Goal: Information Seeking & Learning: Learn about a topic

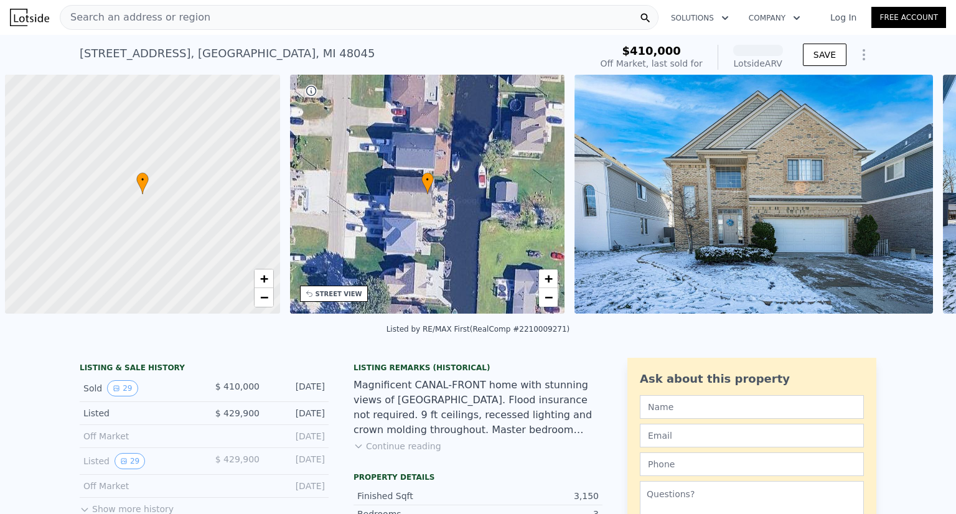
scroll to position [0, 5]
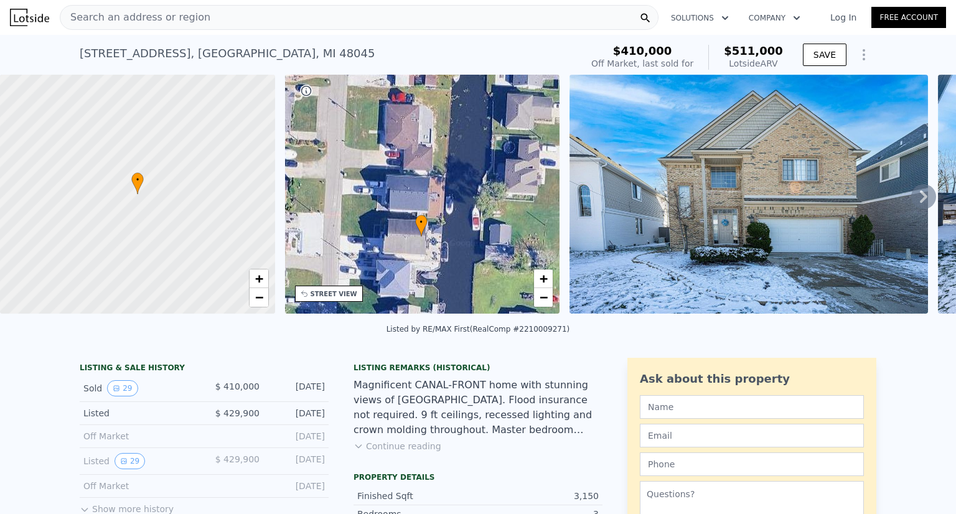
drag, startPoint x: 472, startPoint y: 203, endPoint x: 470, endPoint y: 246, distance: 43.0
click at [470, 246] on div "• + −" at bounding box center [422, 194] width 275 height 239
click at [920, 202] on icon at bounding box center [923, 196] width 7 height 12
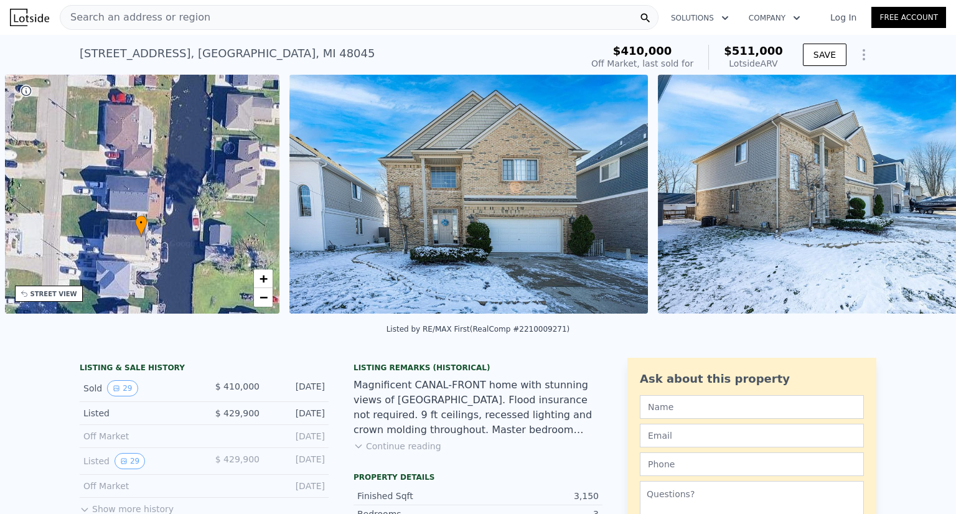
scroll to position [0, 289]
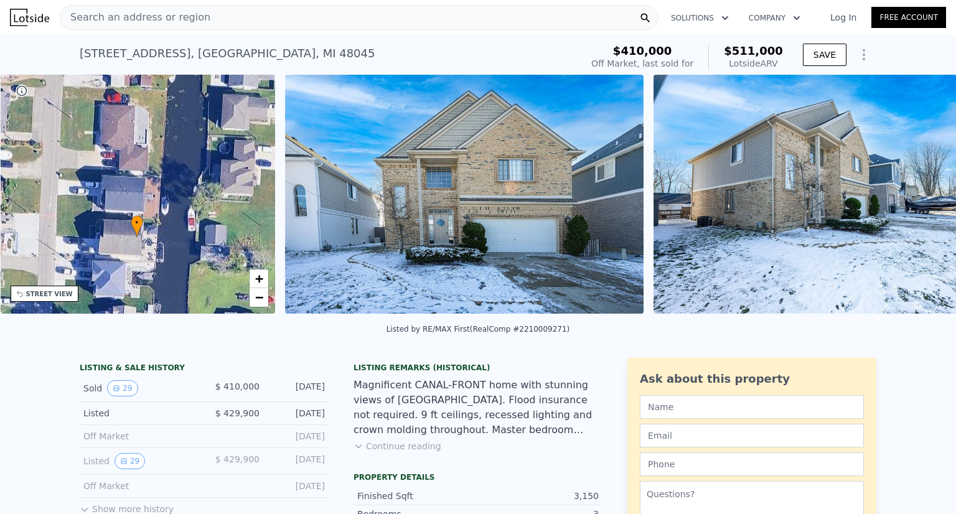
click at [913, 202] on div "• + − • + − STREET VIEW Loading... SATELLITE VIEW" at bounding box center [478, 196] width 956 height 243
click at [920, 202] on icon at bounding box center [923, 196] width 7 height 12
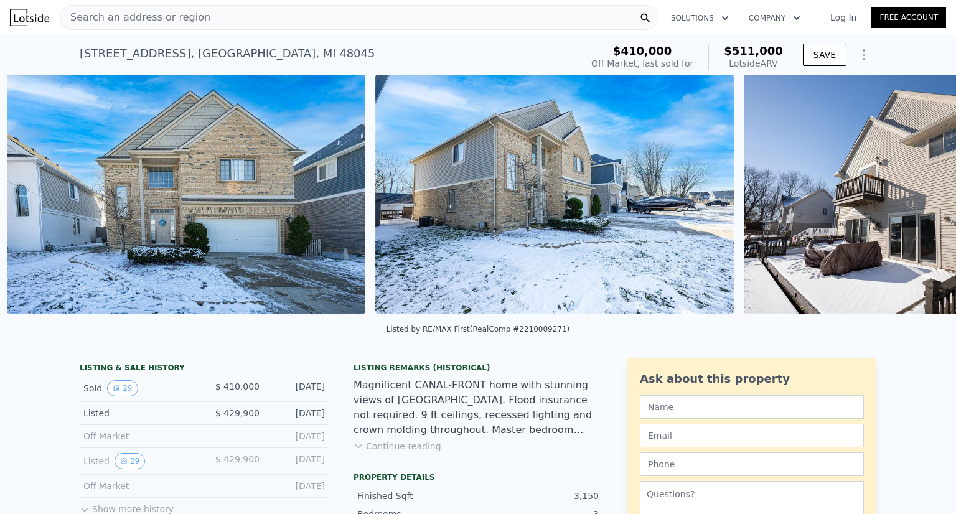
scroll to position [0, 569]
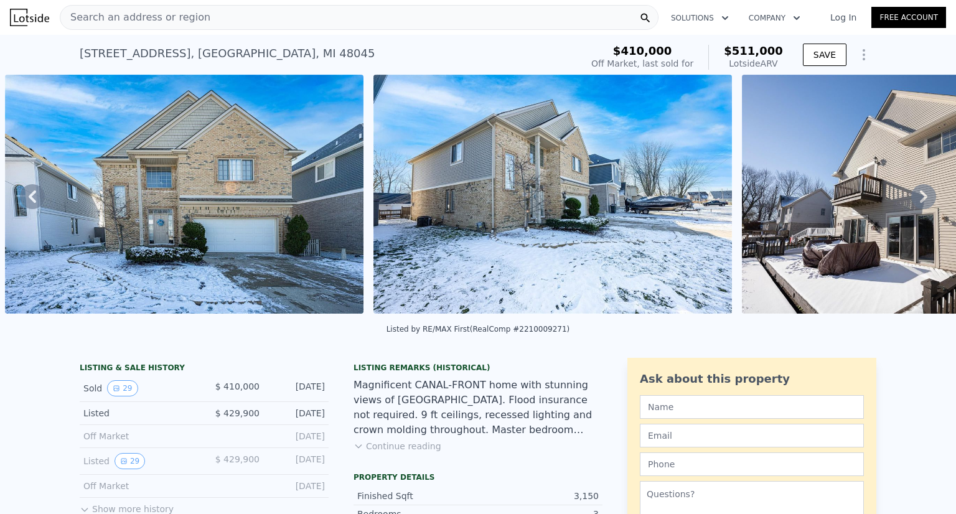
click at [913, 202] on div "• + − • + − STREET VIEW Loading... SATELLITE VIEW" at bounding box center [478, 196] width 956 height 243
click at [920, 202] on icon at bounding box center [923, 196] width 7 height 12
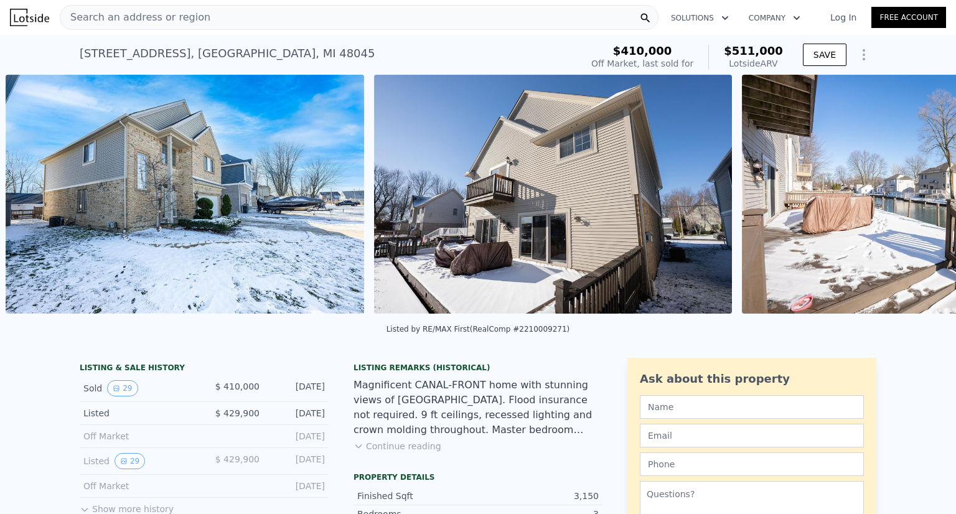
scroll to position [0, 938]
click at [913, 202] on img at bounding box center [920, 194] width 358 height 239
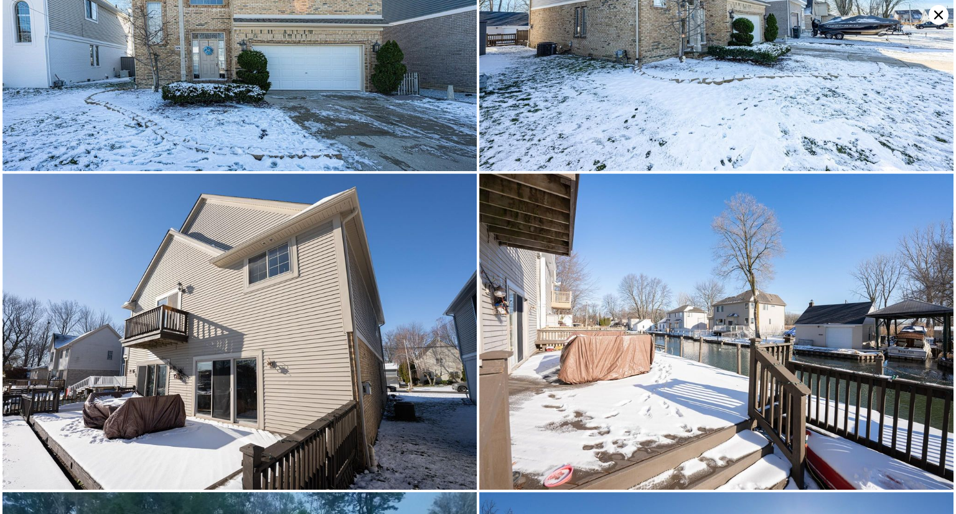
scroll to position [315, 0]
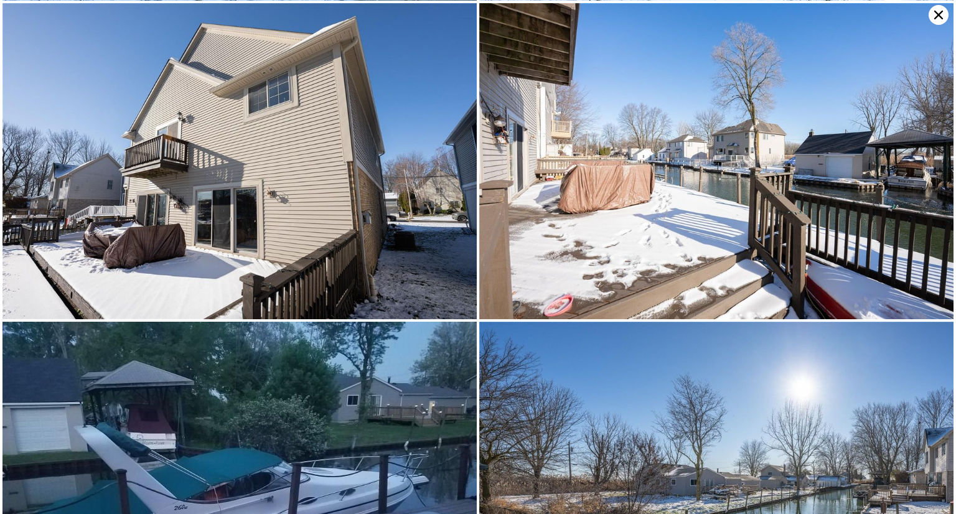
click at [913, 202] on img at bounding box center [716, 161] width 474 height 316
click at [946, 199] on div at bounding box center [478, 257] width 956 height 514
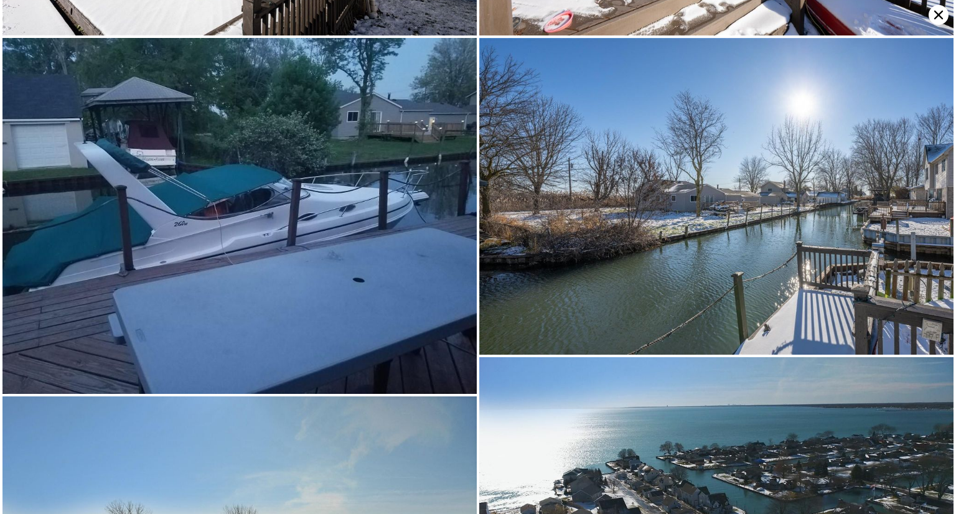
scroll to position [625, 0]
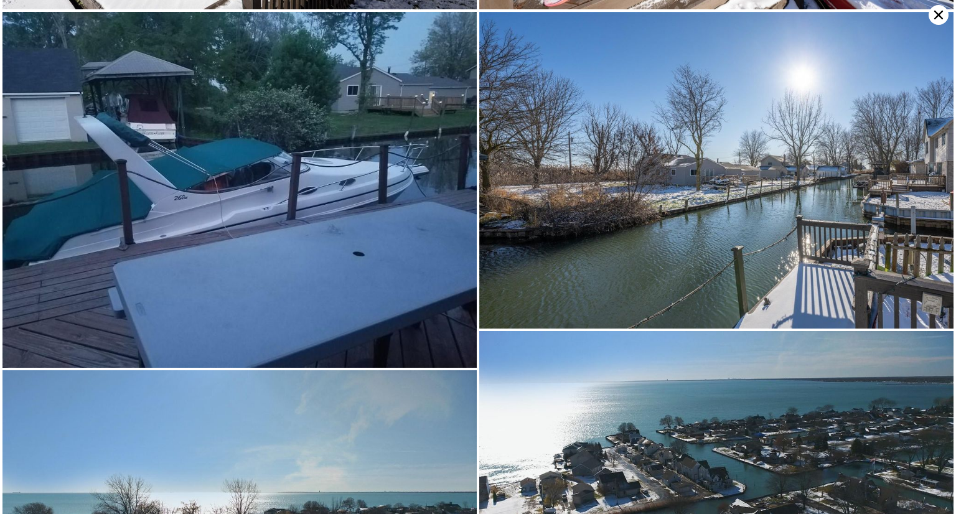
click at [292, 181] on img at bounding box center [239, 190] width 474 height 356
click at [259, 208] on img at bounding box center [239, 190] width 474 height 356
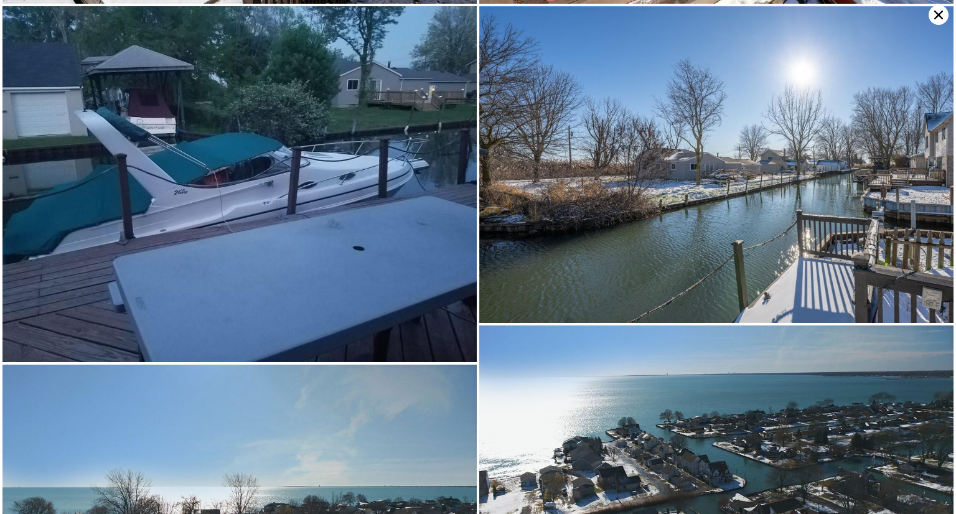
click at [938, 17] on icon at bounding box center [938, 15] width 20 height 20
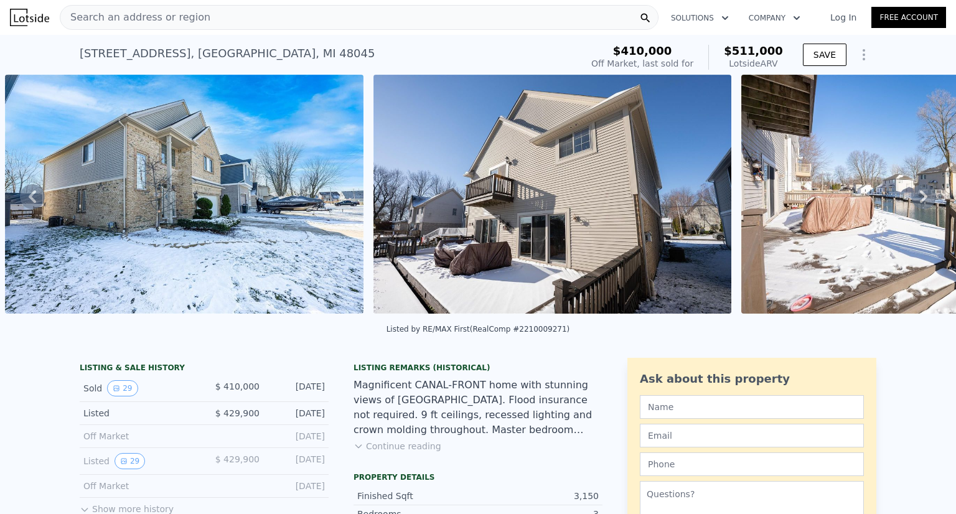
click at [416, 464] on div "Listing Remarks (Historical) Magnificent CANAL-FRONT home with stunning views o…" at bounding box center [477, 415] width 249 height 105
click at [413, 452] on button "Continue reading" at bounding box center [397, 446] width 88 height 12
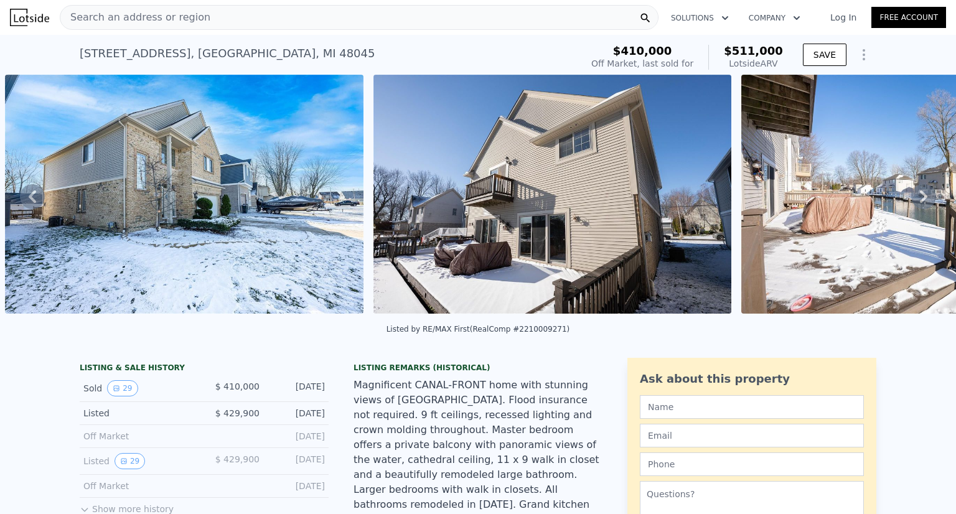
click at [456, 432] on div "Magnificent CANAL-FRONT home with stunning views of [GEOGRAPHIC_DATA]. Flood in…" at bounding box center [477, 512] width 249 height 269
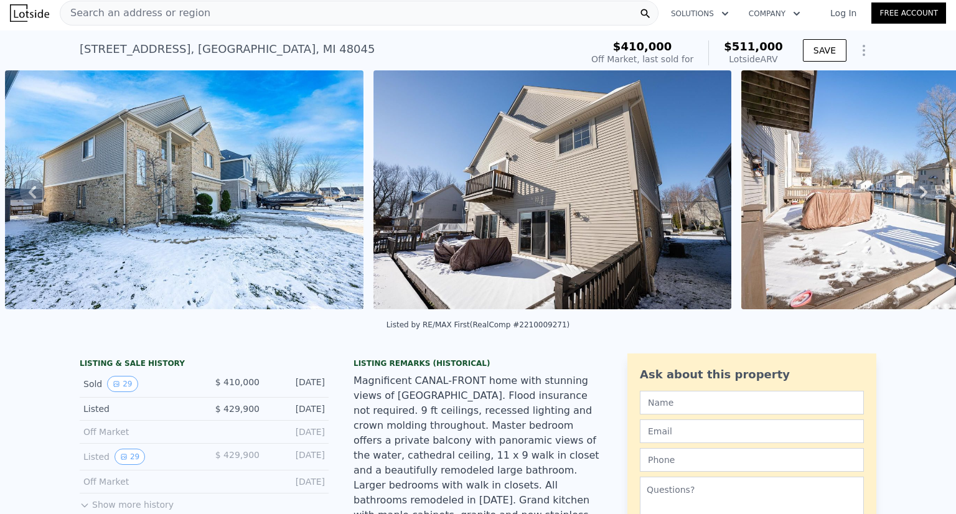
scroll to position [0, 0]
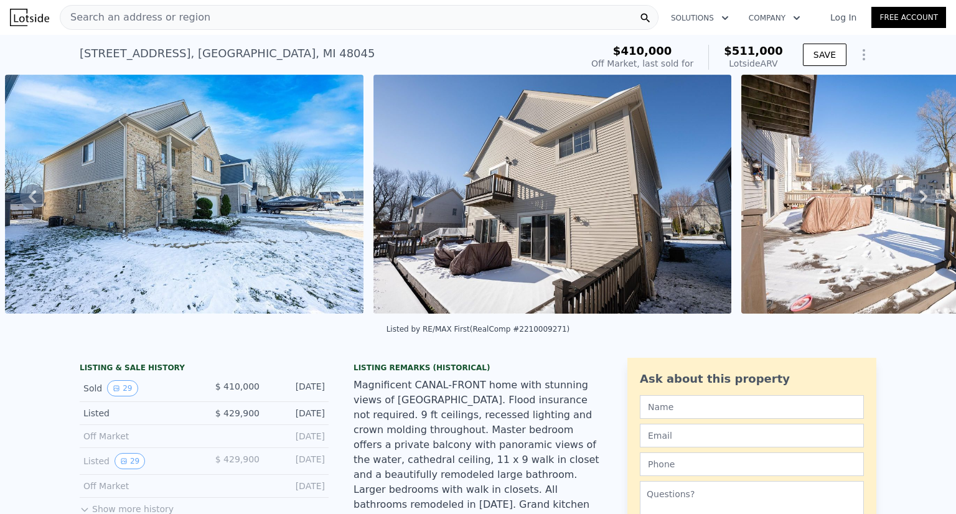
click at [207, 20] on div "Search an address or region" at bounding box center [359, 17] width 599 height 25
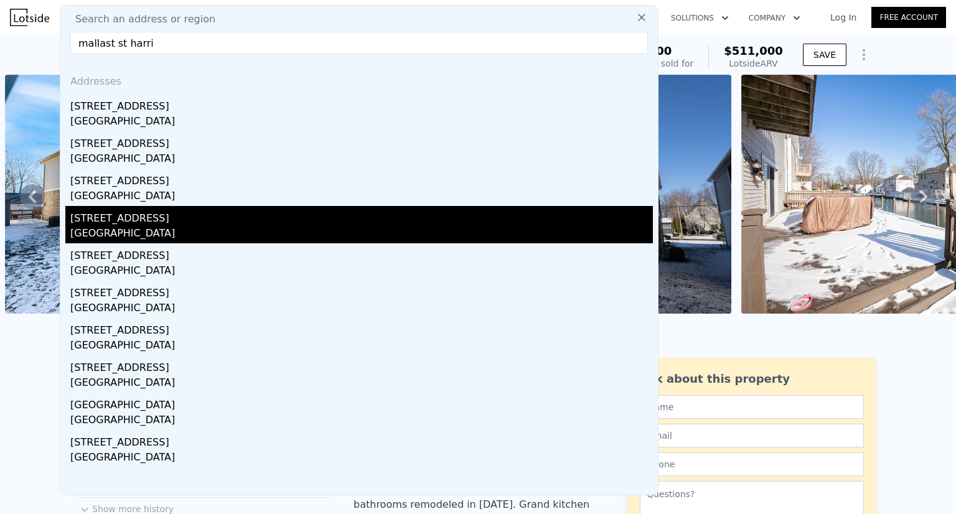
type input "mallast st harri"
click at [137, 216] on div "[STREET_ADDRESS]" at bounding box center [361, 216] width 582 height 20
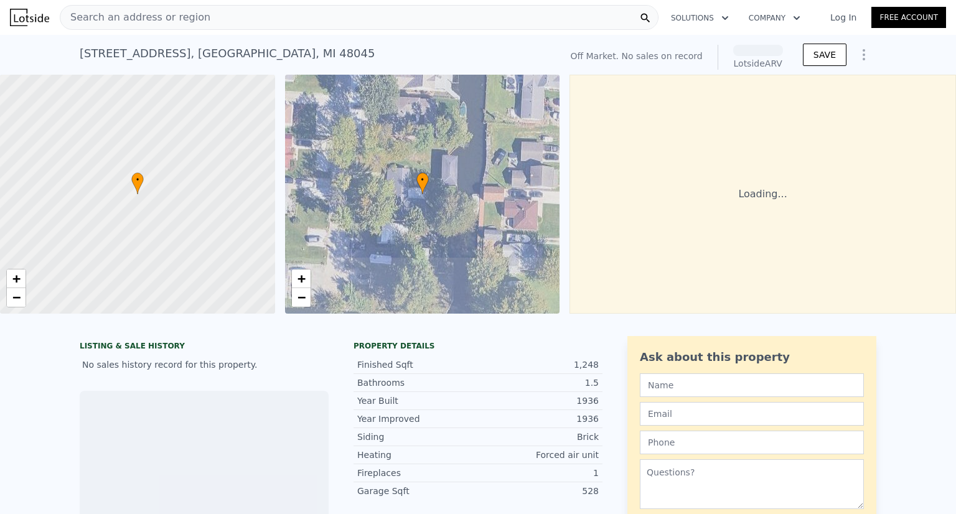
scroll to position [0, 5]
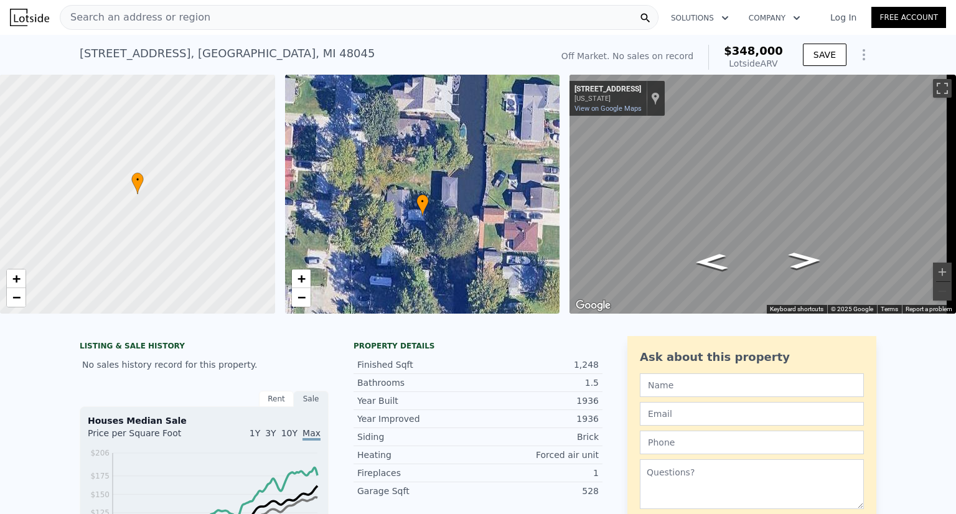
drag, startPoint x: 406, startPoint y: 159, endPoint x: 406, endPoint y: 181, distance: 21.8
click at [406, 181] on div "• + −" at bounding box center [422, 194] width 275 height 239
click at [413, 351] on div "Property details" at bounding box center [477, 346] width 249 height 10
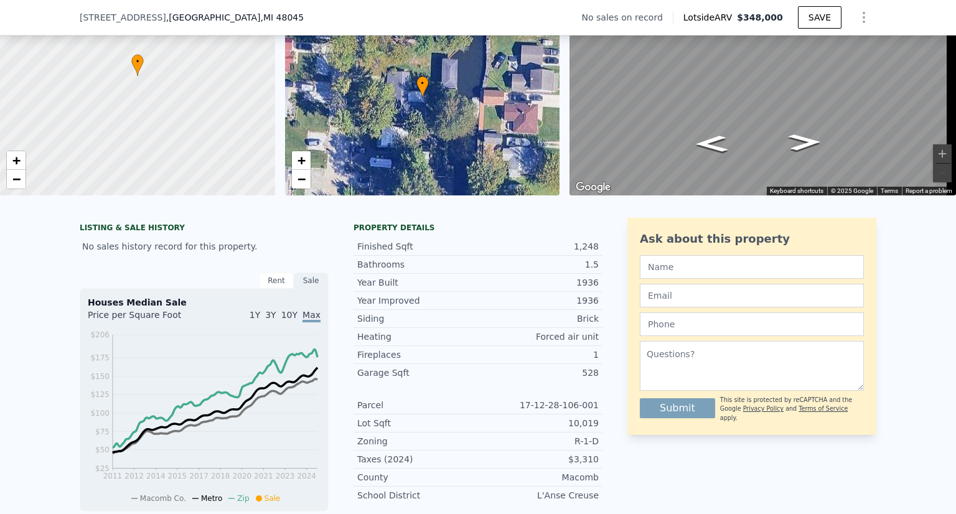
scroll to position [95, 0]
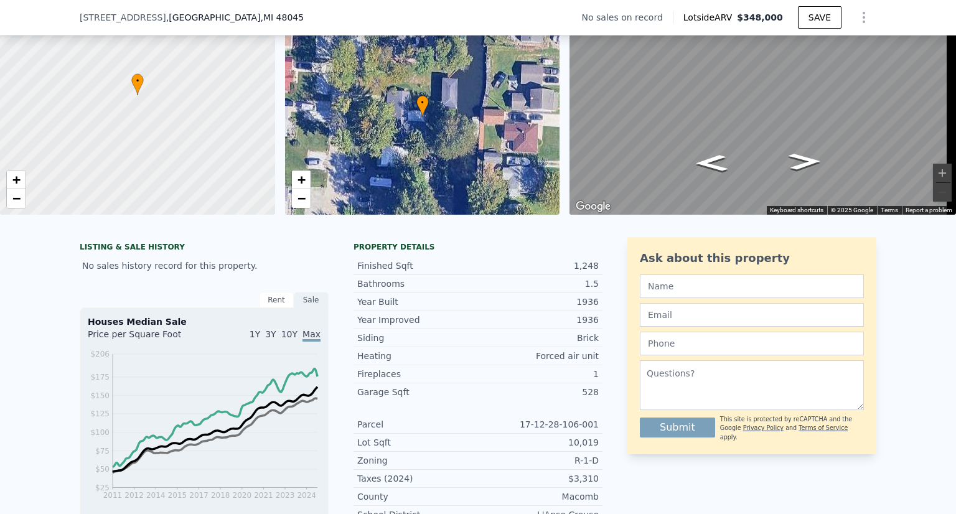
click at [260, 21] on span ", MI 48045" at bounding box center [282, 17] width 44 height 10
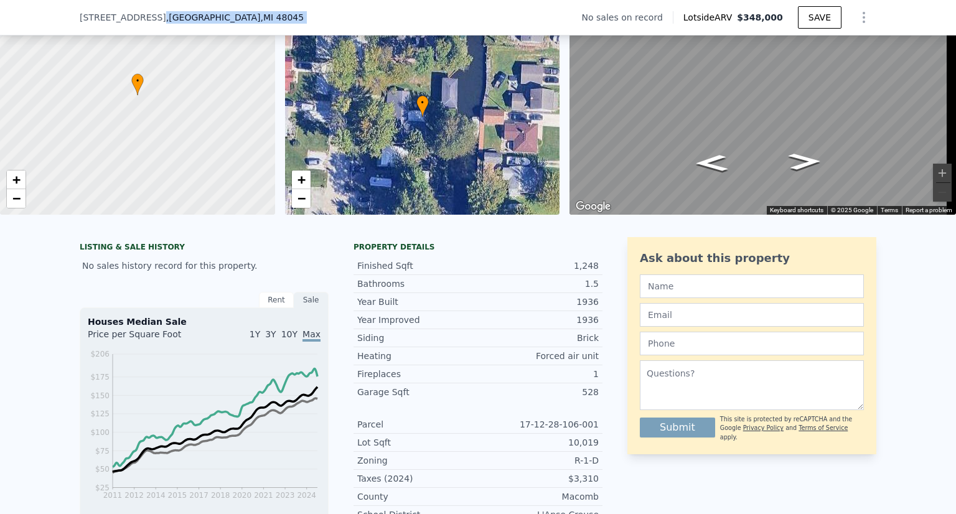
click at [260, 21] on span ", MI 48045" at bounding box center [282, 17] width 44 height 10
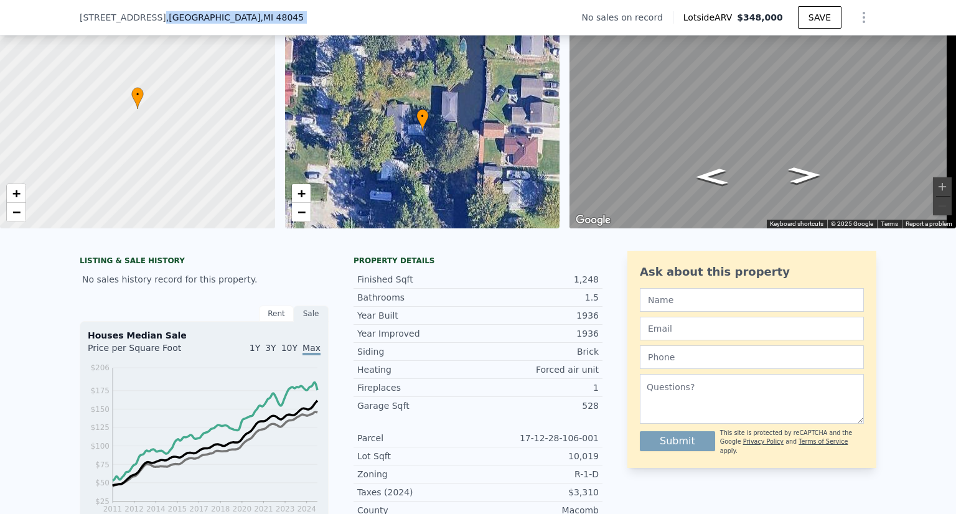
scroll to position [67, 0]
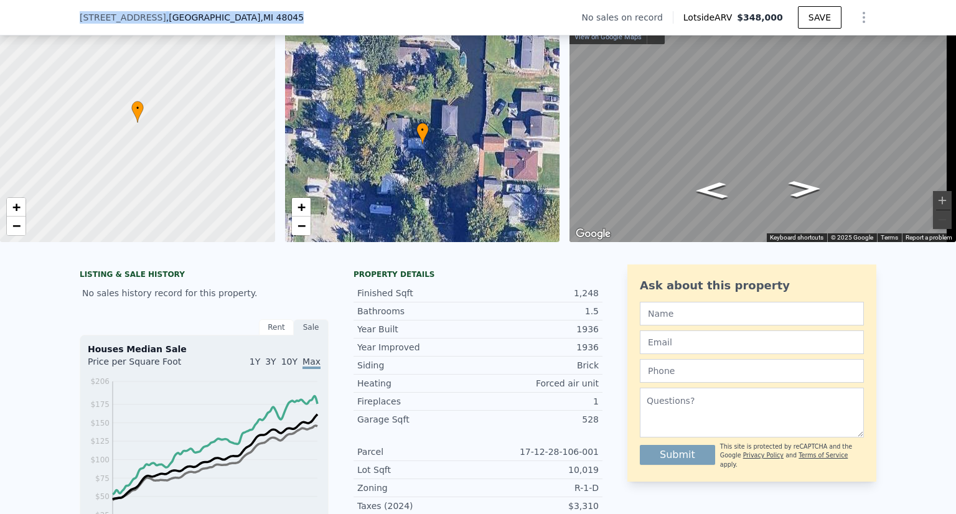
drag, startPoint x: 71, startPoint y: 16, endPoint x: 261, endPoint y: 21, distance: 190.4
click at [261, 21] on div "[STREET_ADDRESS] No sales on record Lotside ARV $348,000 SAVE" at bounding box center [478, 17] width 956 height 35
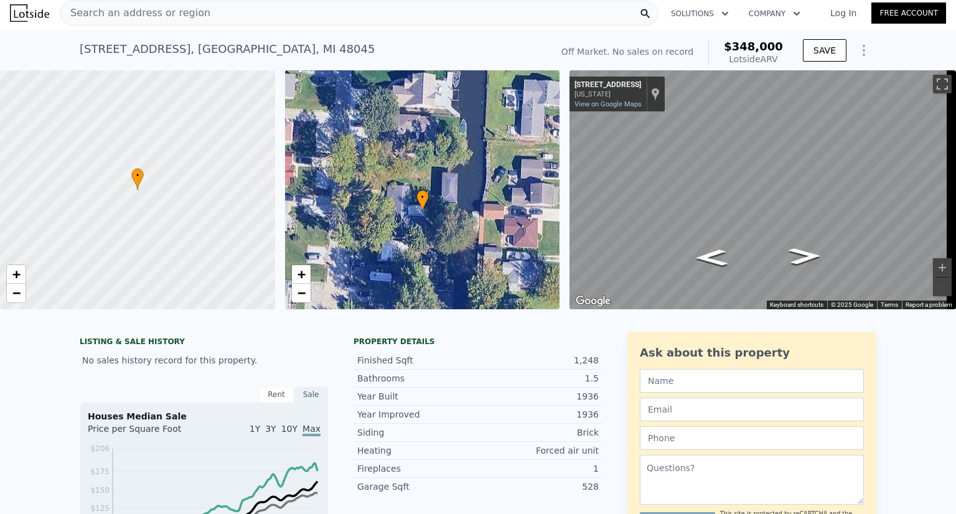
scroll to position [0, 0]
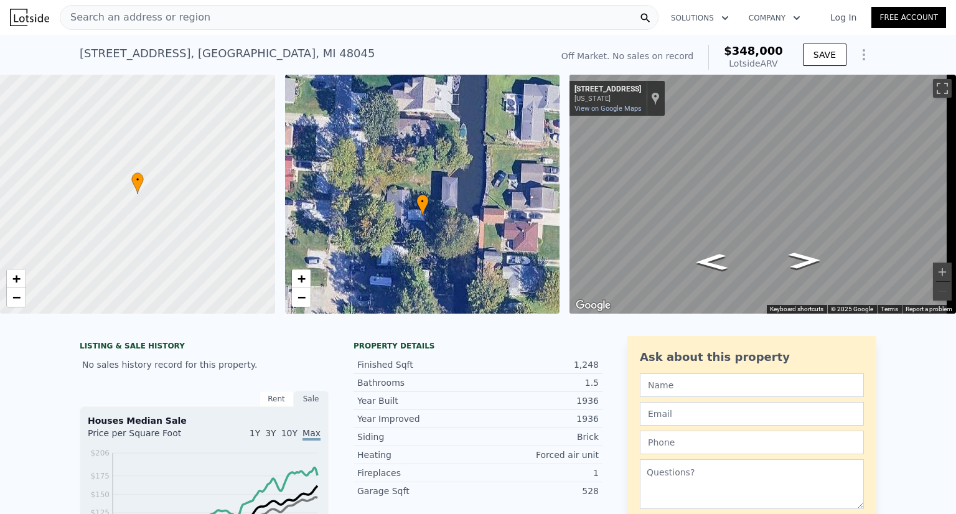
click at [394, 407] on div "Year Built" at bounding box center [417, 400] width 121 height 12
click at [352, 11] on div "Search an address or region" at bounding box center [359, 17] width 599 height 25
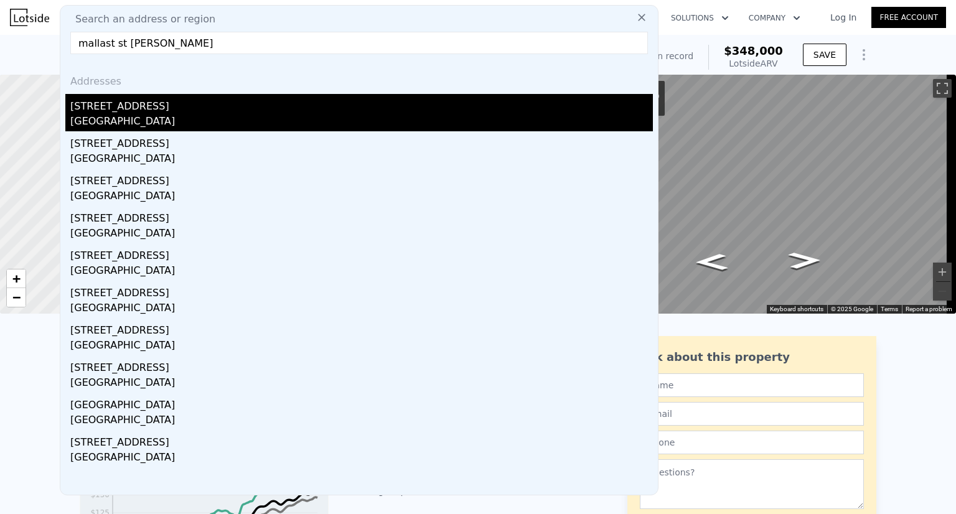
type input "mallast st [PERSON_NAME]"
click at [175, 118] on div "[GEOGRAPHIC_DATA]" at bounding box center [361, 122] width 582 height 17
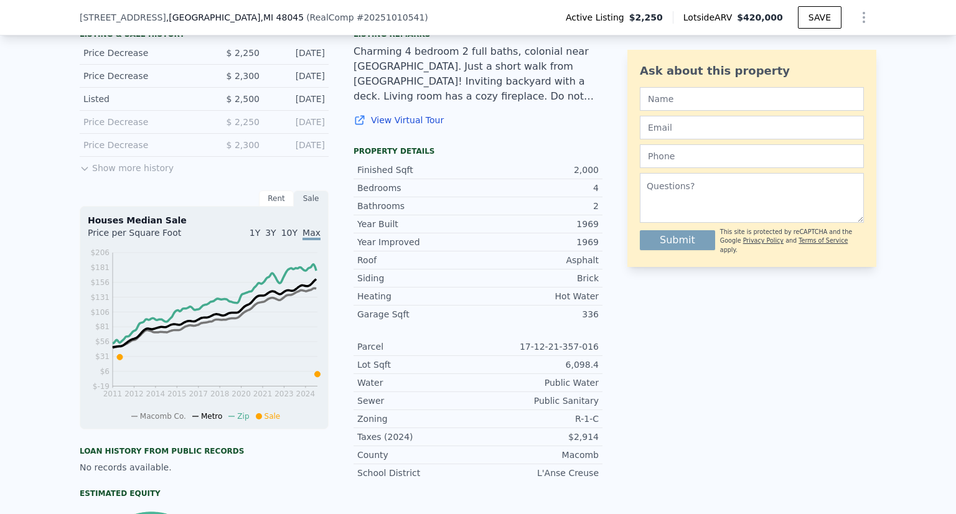
scroll to position [269, 0]
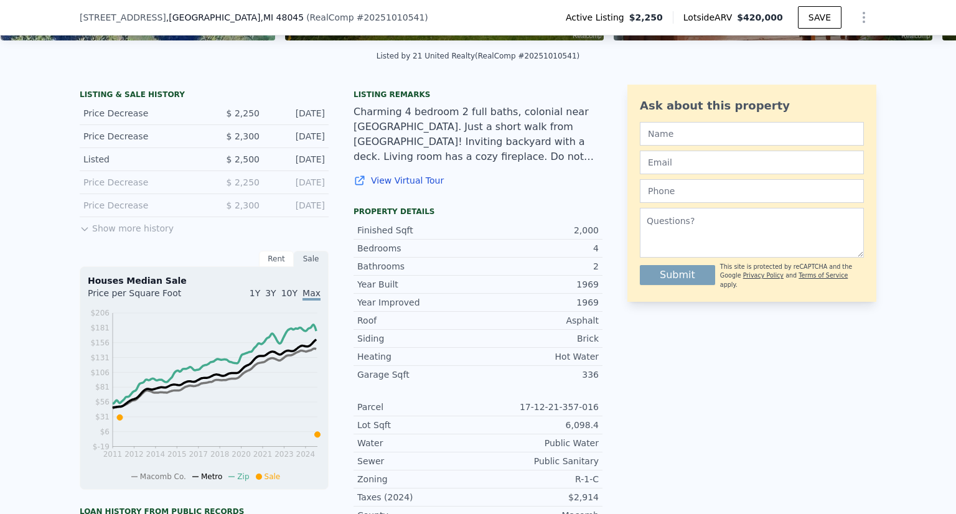
click at [143, 235] on button "Show more history" at bounding box center [127, 225] width 94 height 17
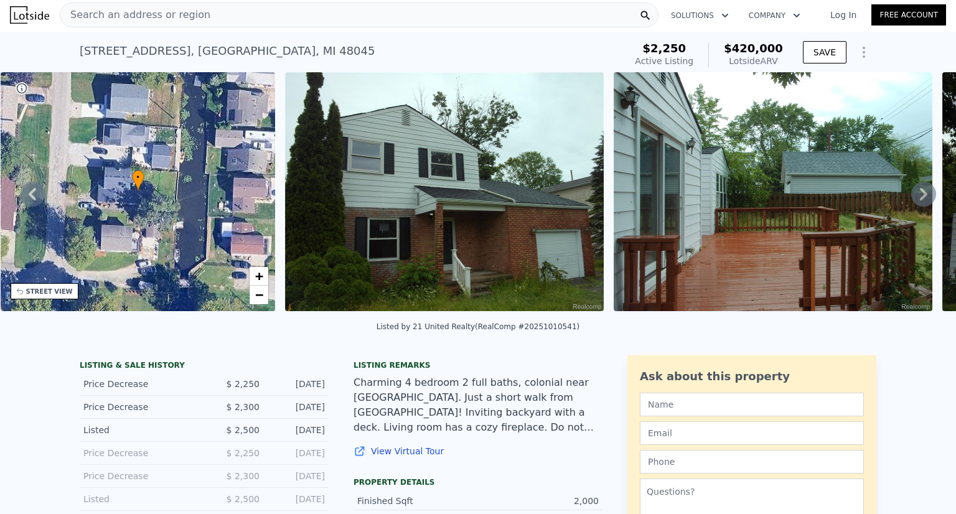
scroll to position [0, 0]
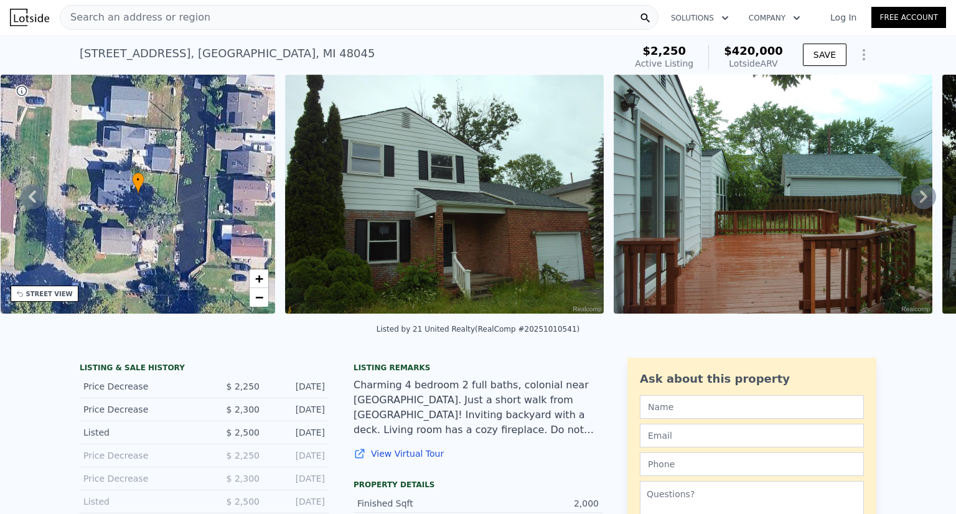
drag, startPoint x: 381, startPoint y: 22, endPoint x: 288, endPoint y: 19, distance: 92.8
click at [288, 19] on div "Search an address or region" at bounding box center [359, 17] width 599 height 25
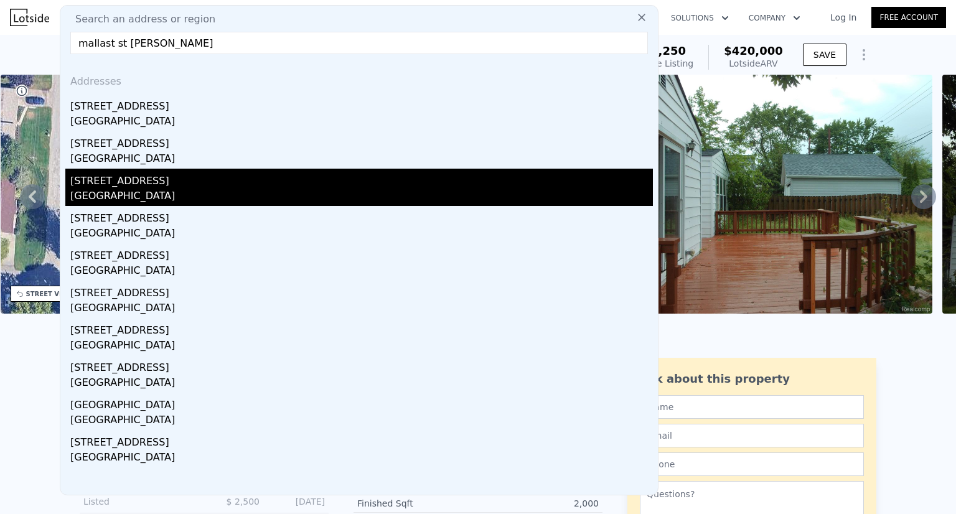
type input "mallast st [PERSON_NAME]"
click at [168, 195] on div "[GEOGRAPHIC_DATA]" at bounding box center [361, 197] width 582 height 17
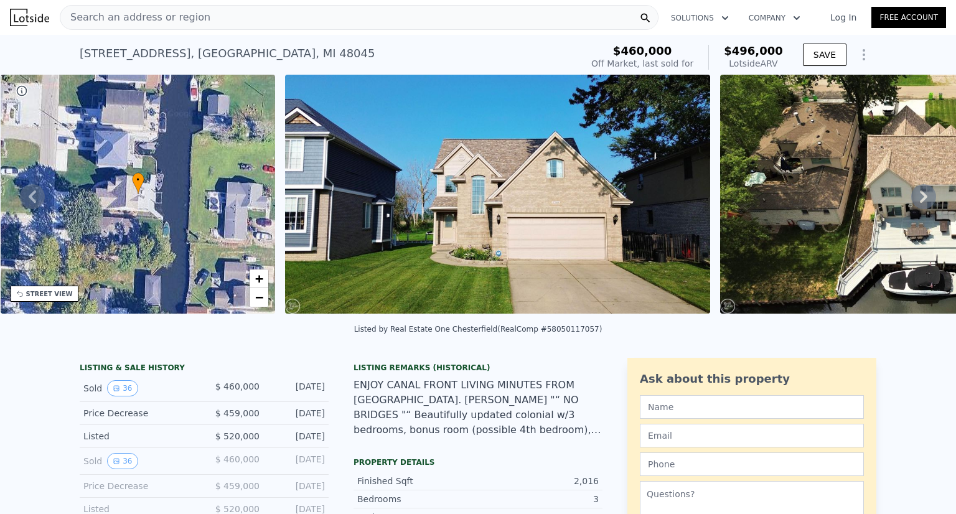
click at [273, 425] on div "Price Decrease $ 459,000 [DATE]" at bounding box center [204, 413] width 249 height 23
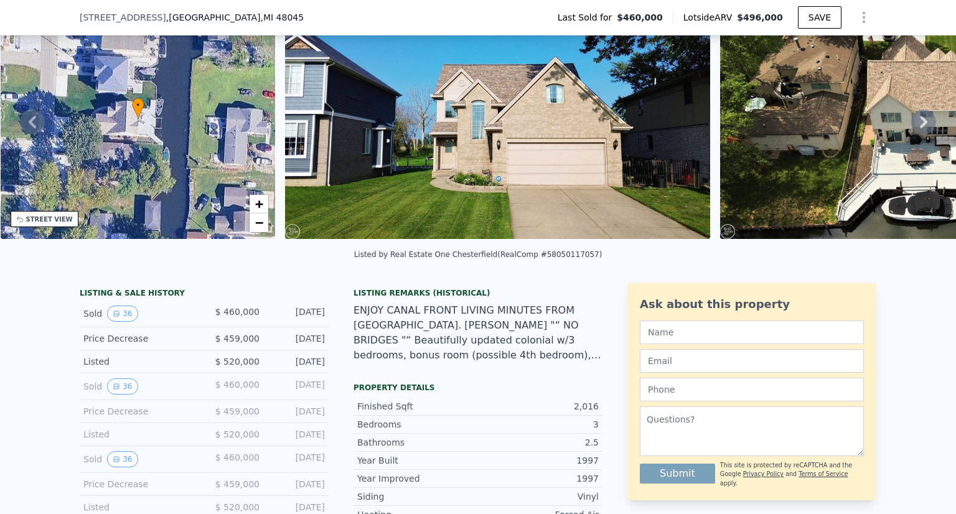
scroll to position [119, 0]
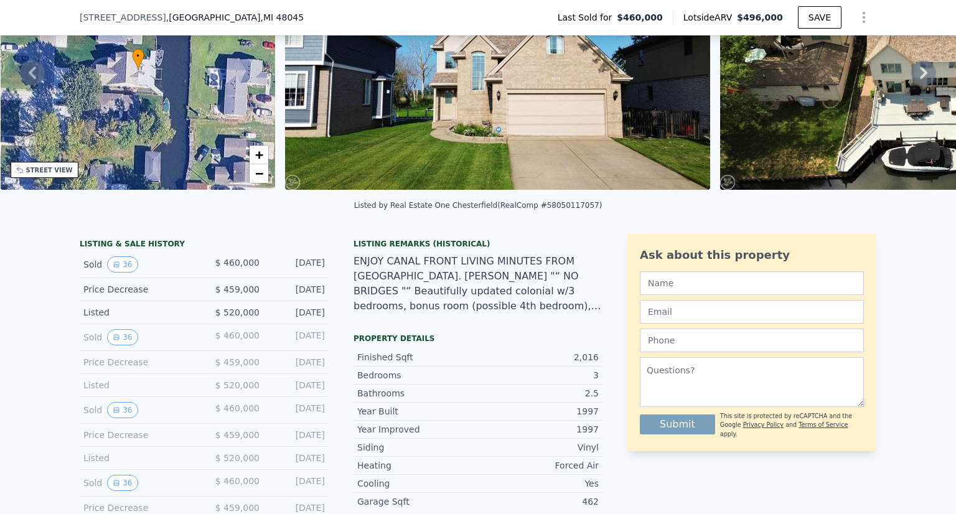
click at [506, 312] on div "ENJOY CANAL FRONT LIVING MINUTES FROM [GEOGRAPHIC_DATA]. [PERSON_NAME] "“ NO BR…" at bounding box center [477, 284] width 249 height 60
click at [575, 314] on div "ENJOY CANAL FRONT LIVING MINUTES FROM [GEOGRAPHIC_DATA]. [PERSON_NAME] "“ NO BR…" at bounding box center [477, 284] width 249 height 60
click at [580, 314] on div "ENJOY CANAL FRONT LIVING MINUTES FROM [GEOGRAPHIC_DATA]. [PERSON_NAME] "“ NO BR…" at bounding box center [477, 284] width 249 height 60
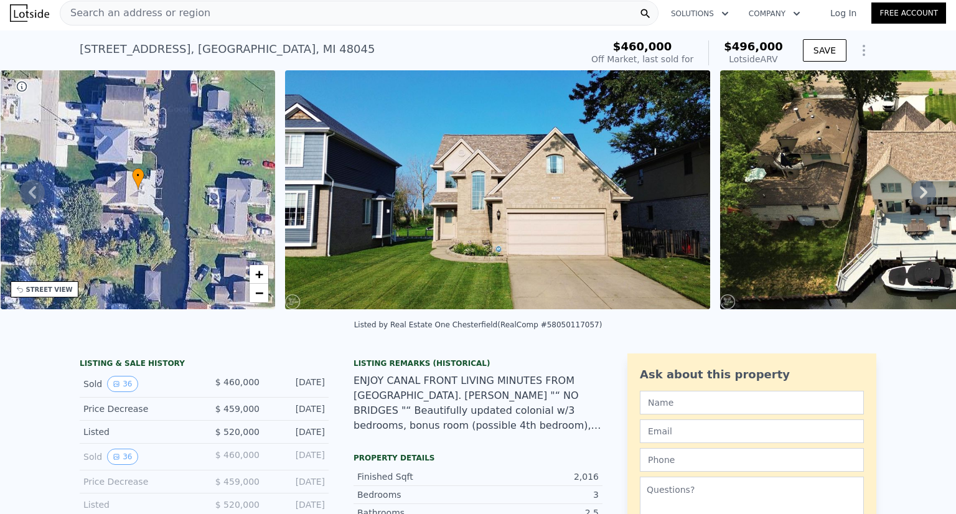
scroll to position [0, 0]
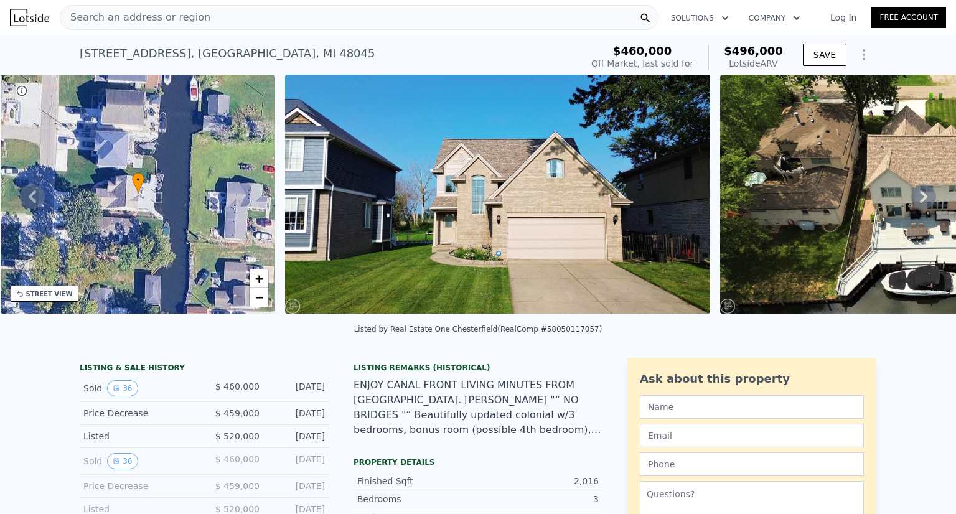
click at [911, 204] on icon at bounding box center [923, 196] width 25 height 25
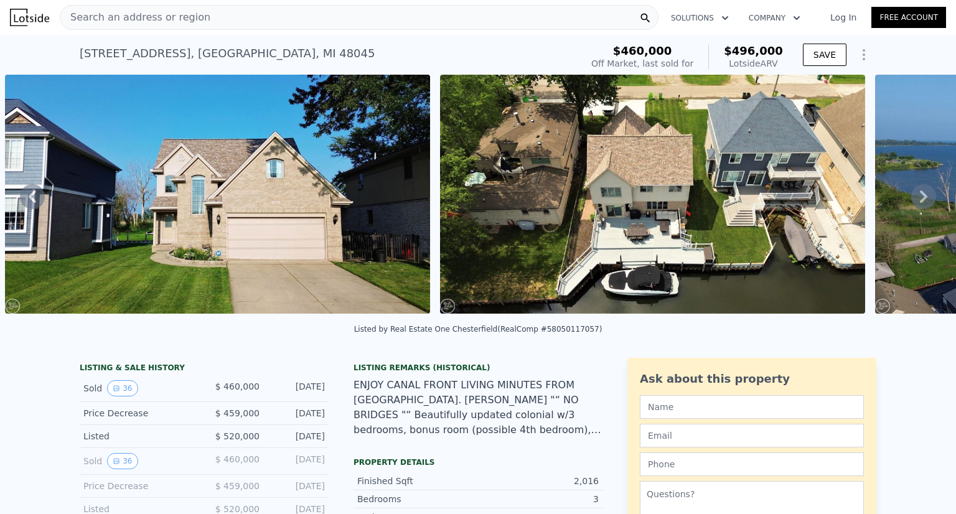
click at [911, 204] on icon at bounding box center [923, 196] width 25 height 25
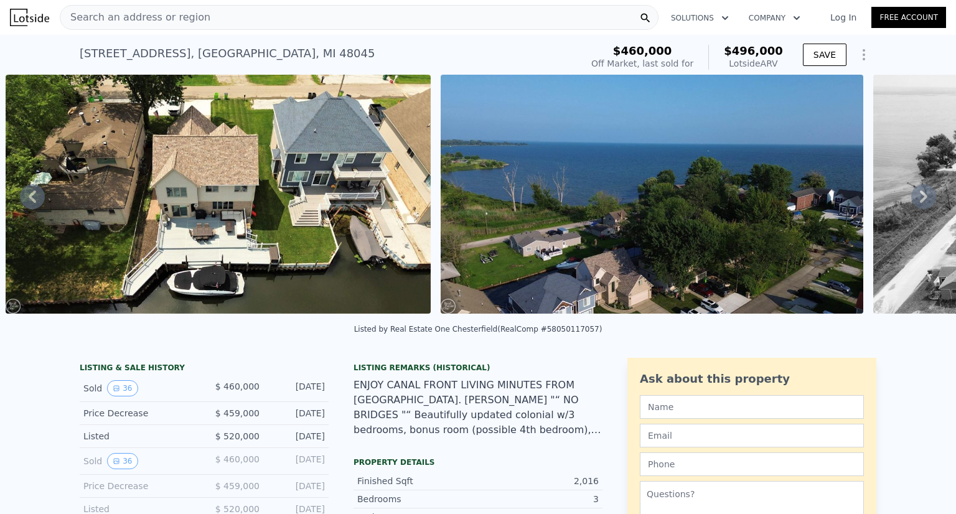
click at [911, 204] on icon at bounding box center [923, 196] width 25 height 25
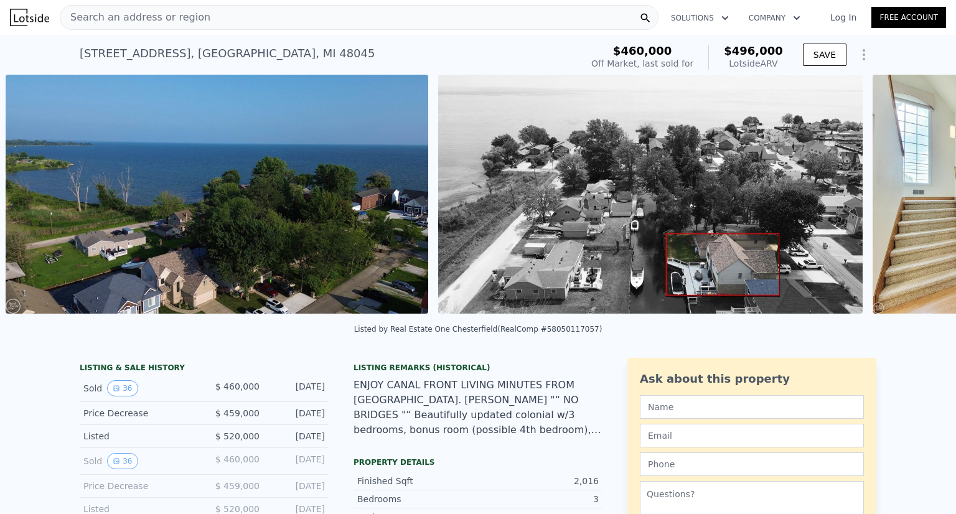
scroll to position [0, 1439]
click at [907, 204] on div "• + − • + − STREET VIEW ← Move left → Move right ↑ Move up ↓ Move down + Zoom i…" at bounding box center [478, 196] width 956 height 243
click at [911, 204] on icon at bounding box center [923, 196] width 25 height 25
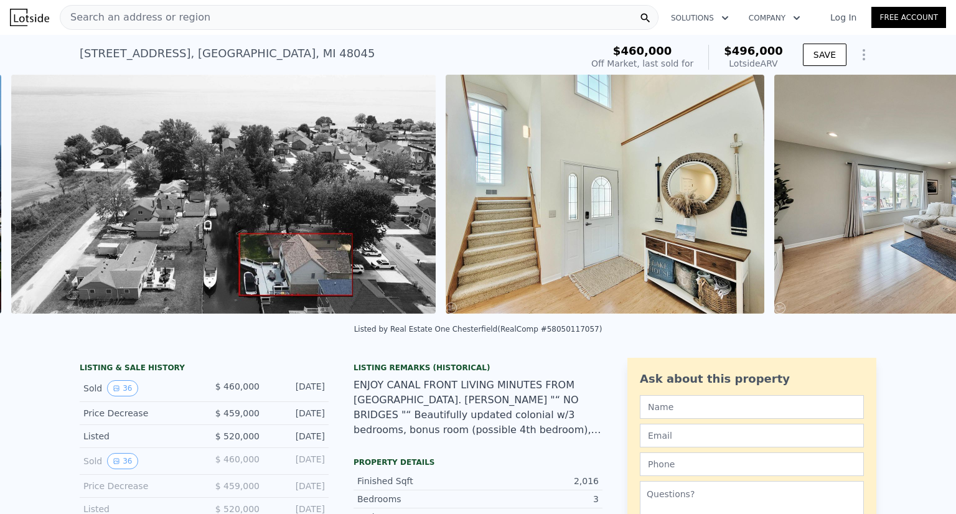
scroll to position [0, 1872]
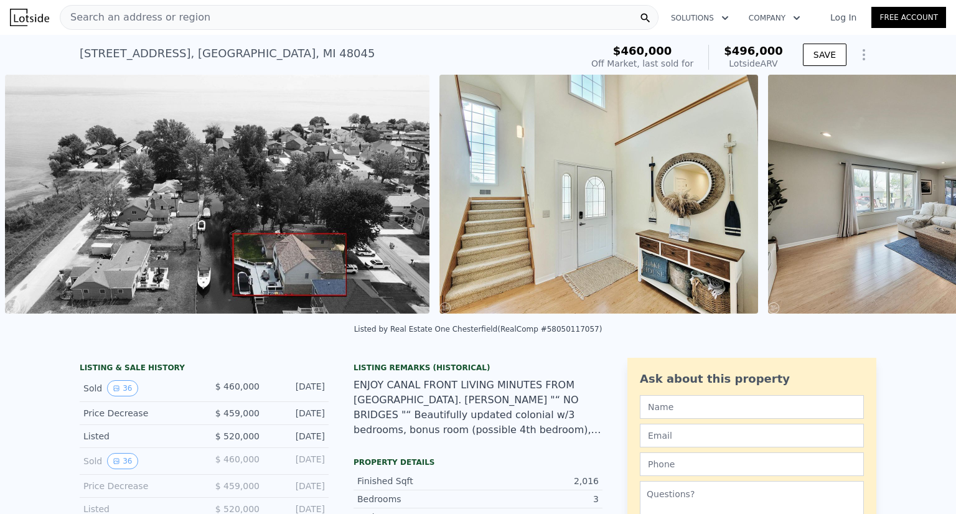
click at [907, 204] on div "• + − • + − STREET VIEW ← Move left → Move right ↑ Move up ↓ Move down + Zoom i…" at bounding box center [478, 196] width 956 height 243
click at [912, 198] on icon at bounding box center [923, 196] width 25 height 25
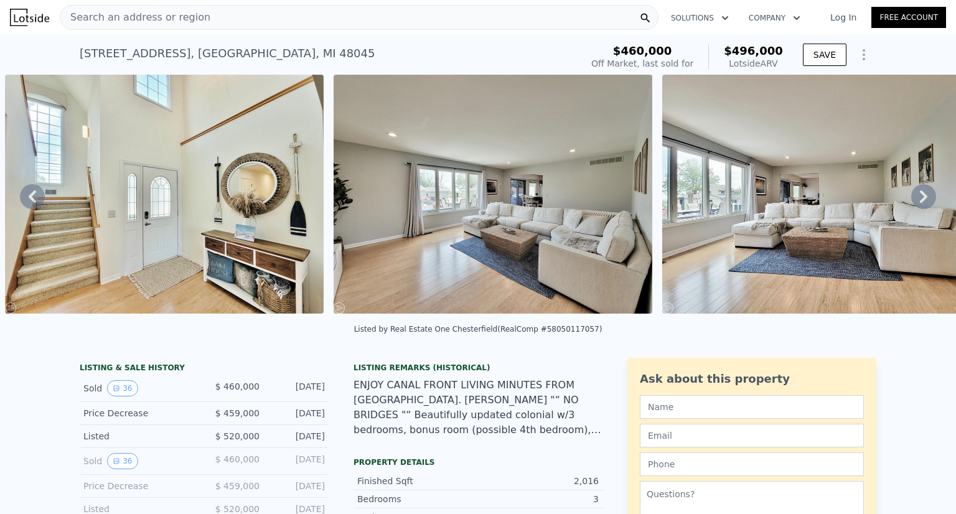
click at [912, 198] on icon at bounding box center [923, 196] width 25 height 25
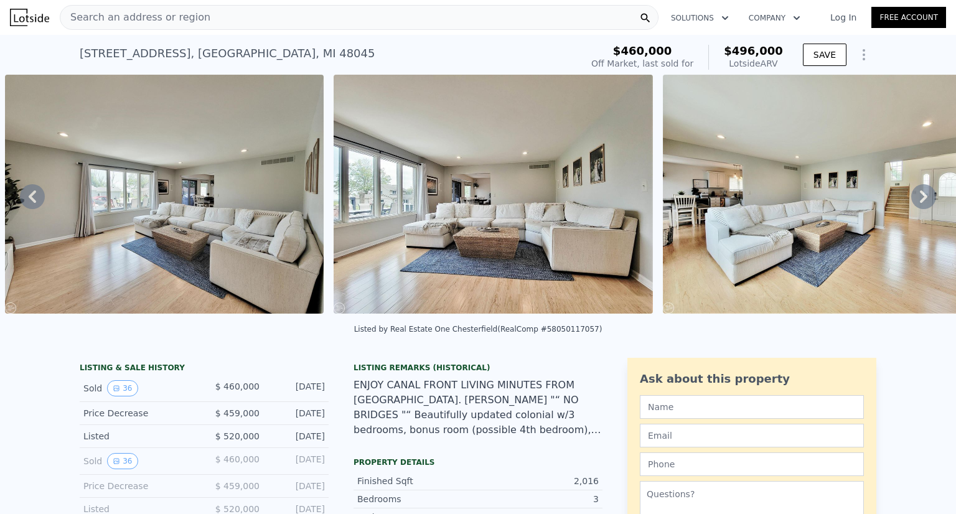
click at [912, 198] on icon at bounding box center [923, 196] width 25 height 25
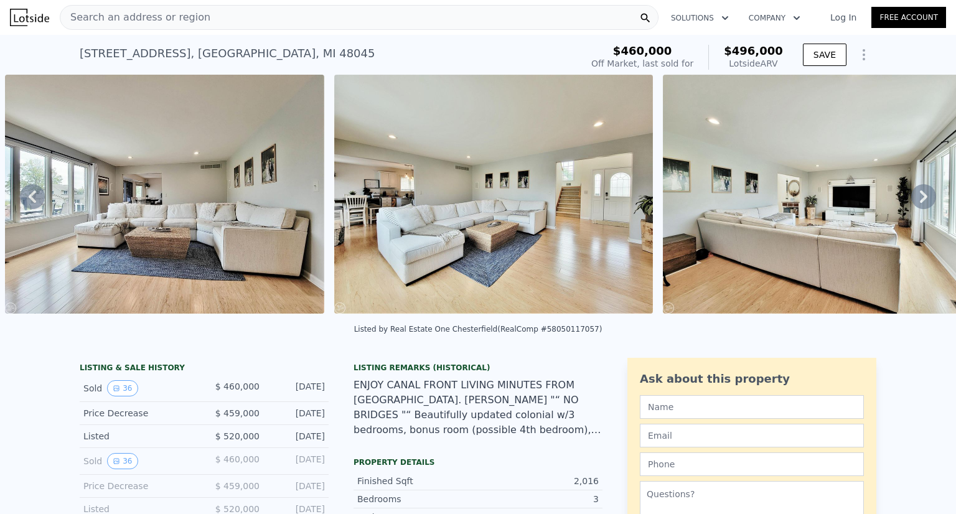
click at [912, 198] on icon at bounding box center [923, 196] width 25 height 25
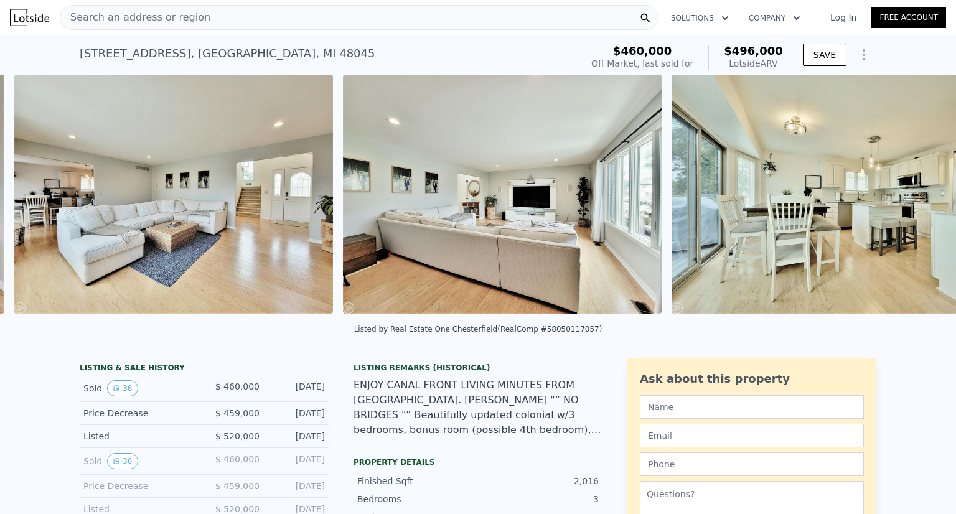
scroll to position [0, 3292]
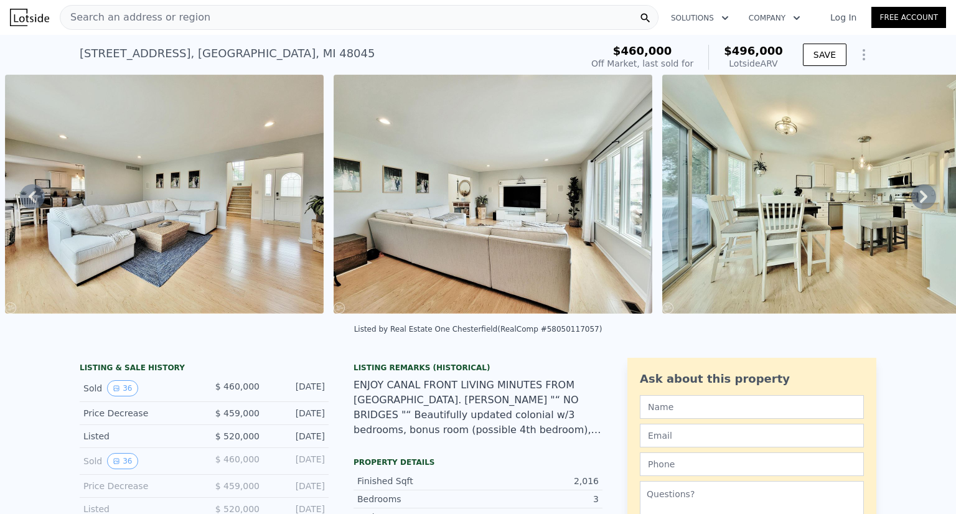
click at [912, 198] on icon at bounding box center [923, 196] width 25 height 25
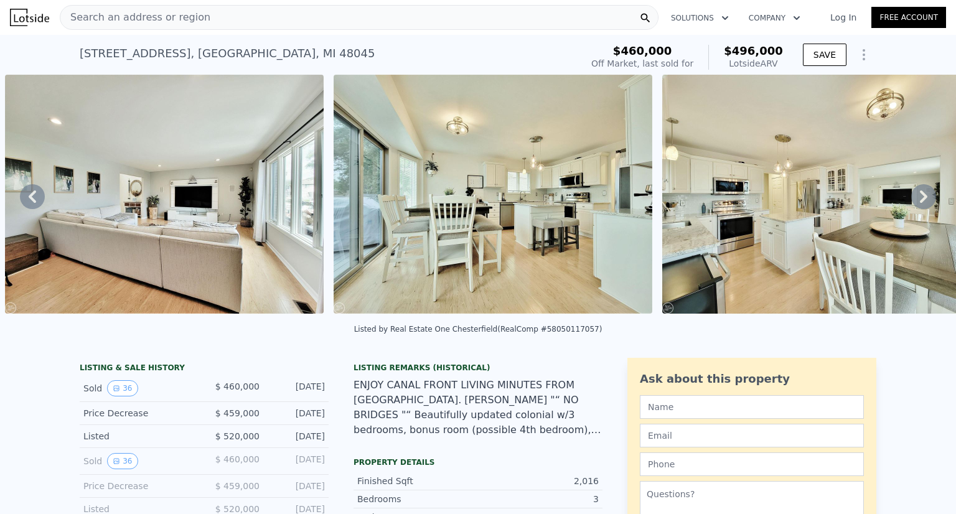
click at [912, 198] on icon at bounding box center [923, 196] width 25 height 25
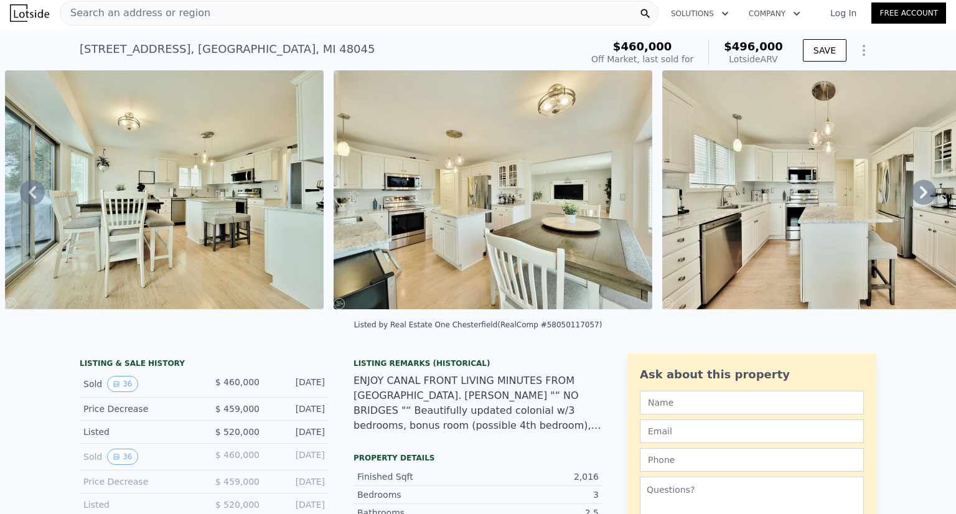
scroll to position [0, 0]
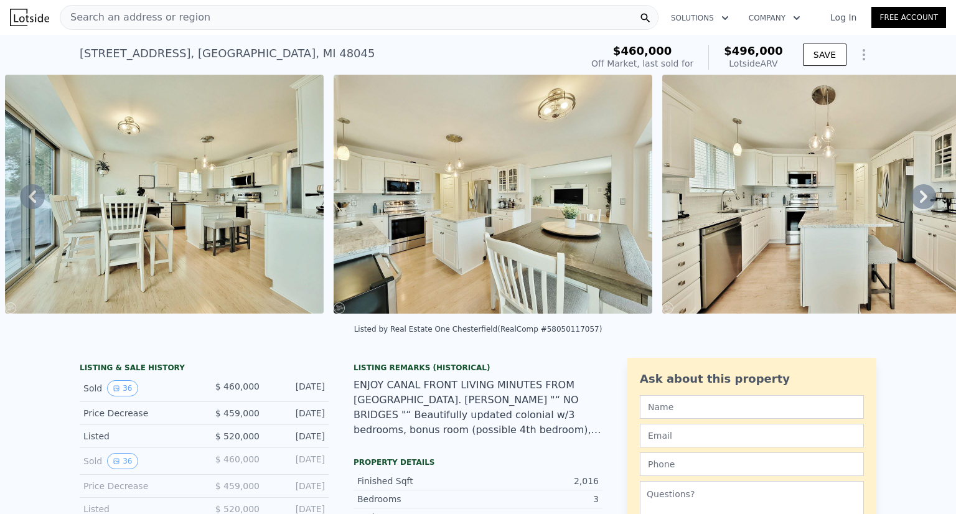
click at [208, 17] on div "Search an address or region" at bounding box center [359, 17] width 599 height 25
click at [251, 23] on div "Search an address or region" at bounding box center [359, 17] width 599 height 25
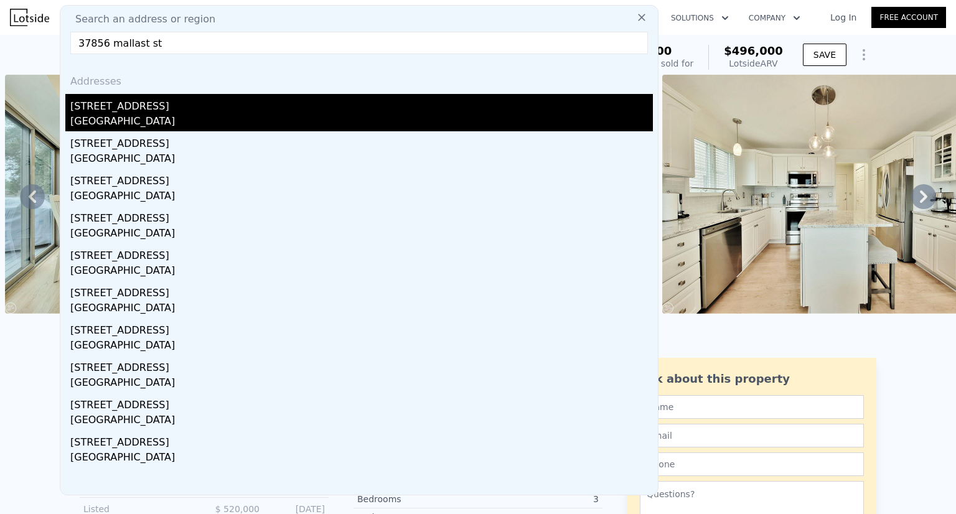
type input "37856 mallast st"
click at [183, 123] on div "[GEOGRAPHIC_DATA]" at bounding box center [361, 122] width 582 height 17
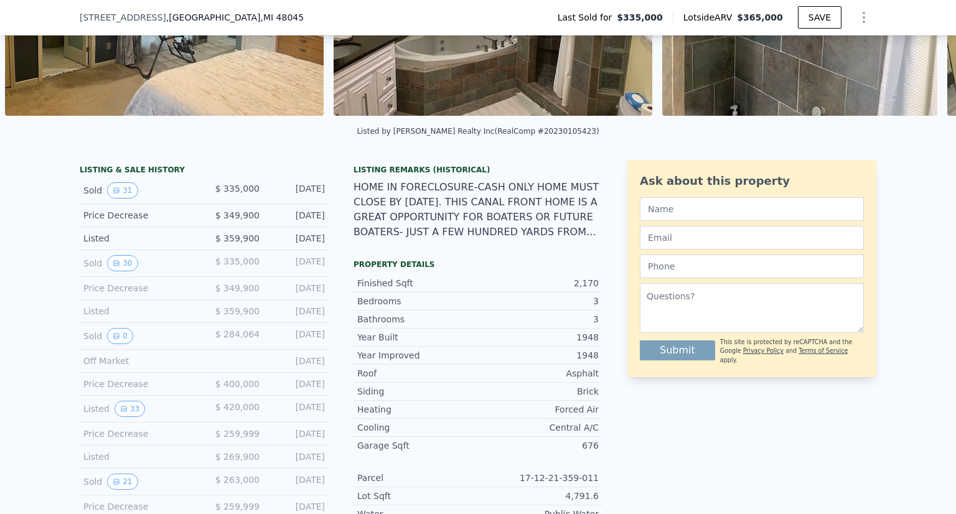
scroll to position [194, 0]
click at [577, 249] on div "Listing Remarks (Historical) HOME IN FORECLOSURE-CASH ONLY HOME MUST CLOSE BY […" at bounding box center [477, 209] width 249 height 90
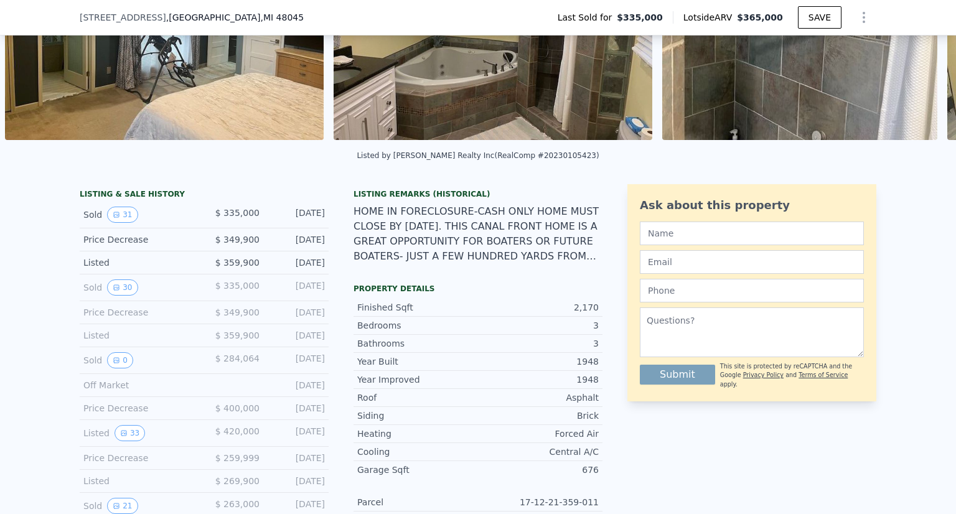
click at [579, 264] on div "HOME IN FORECLOSURE-CASH ONLY HOME MUST CLOSE BY [DATE]. THIS CANAL FRONT HOME …" at bounding box center [477, 234] width 249 height 60
click at [464, 235] on div "HOME IN FORECLOSURE-CASH ONLY HOME MUST CLOSE BY [DATE]. THIS CANAL FRONT HOME …" at bounding box center [477, 234] width 249 height 60
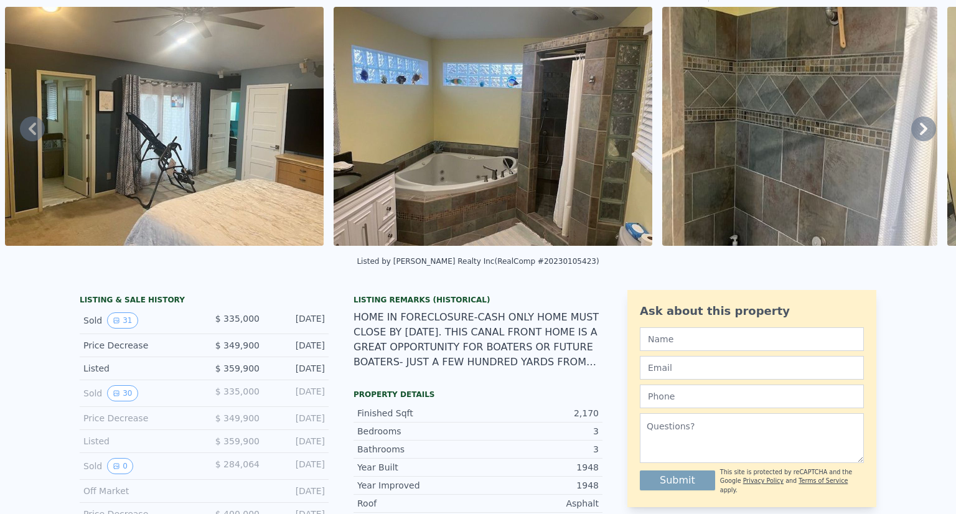
scroll to position [4, 0]
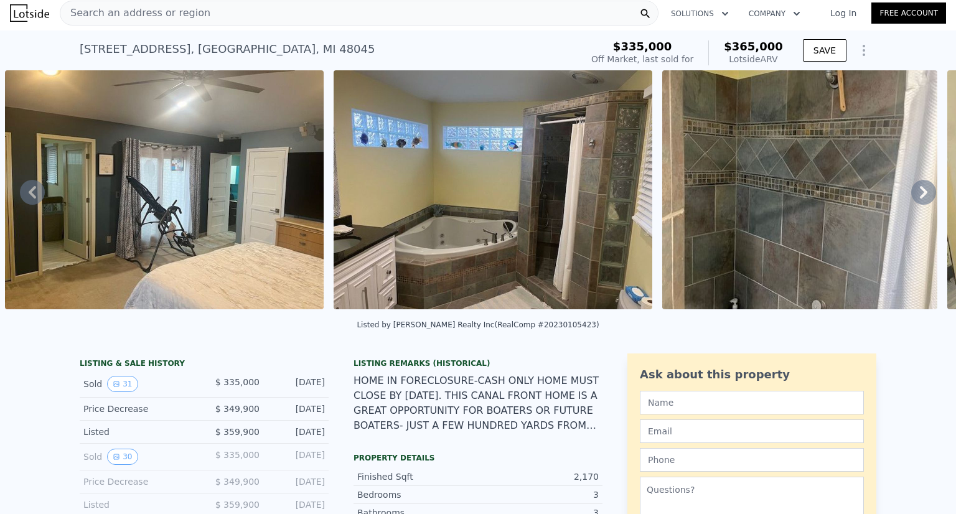
click at [210, 219] on img at bounding box center [164, 189] width 319 height 239
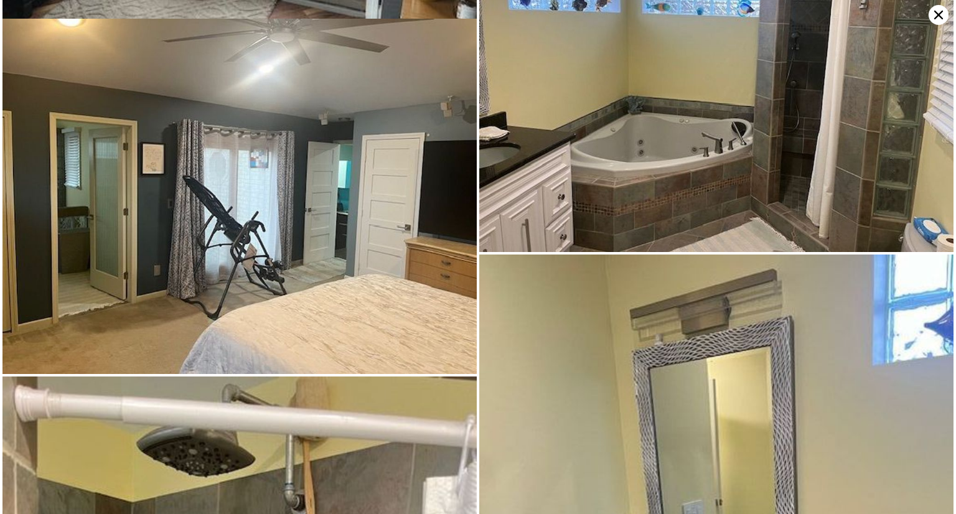
click at [210, 219] on img at bounding box center [239, 197] width 474 height 356
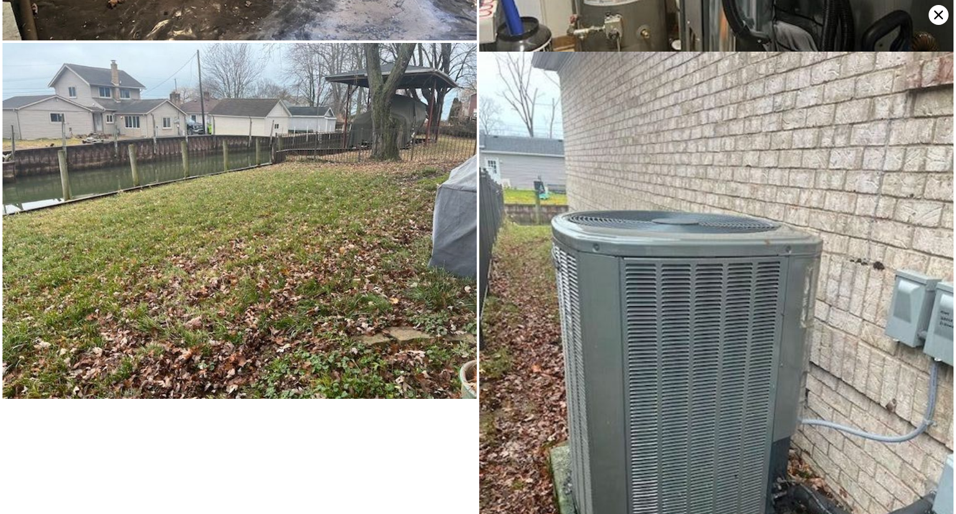
scroll to position [5674, 0]
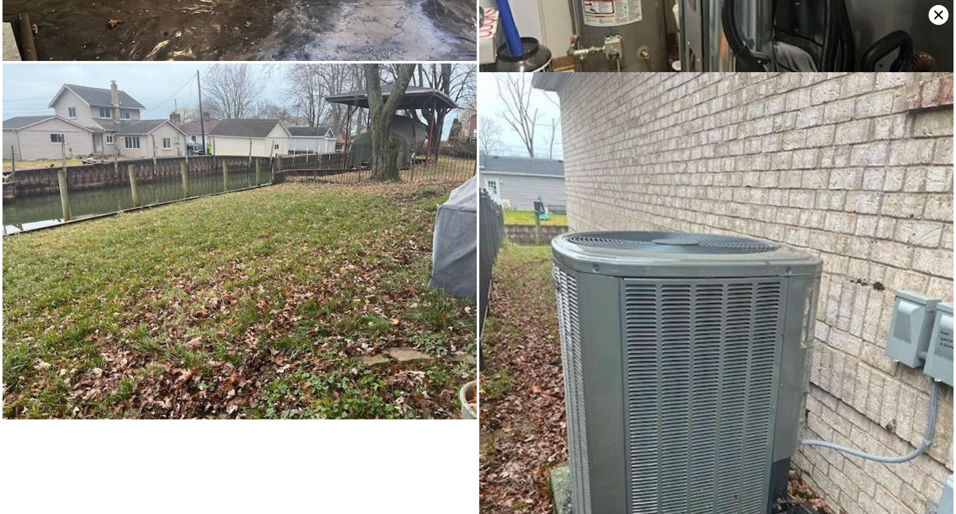
type input "4"
type input "2672"
checkbox input "false"
checkbox input "true"
type input "$ 496,000"
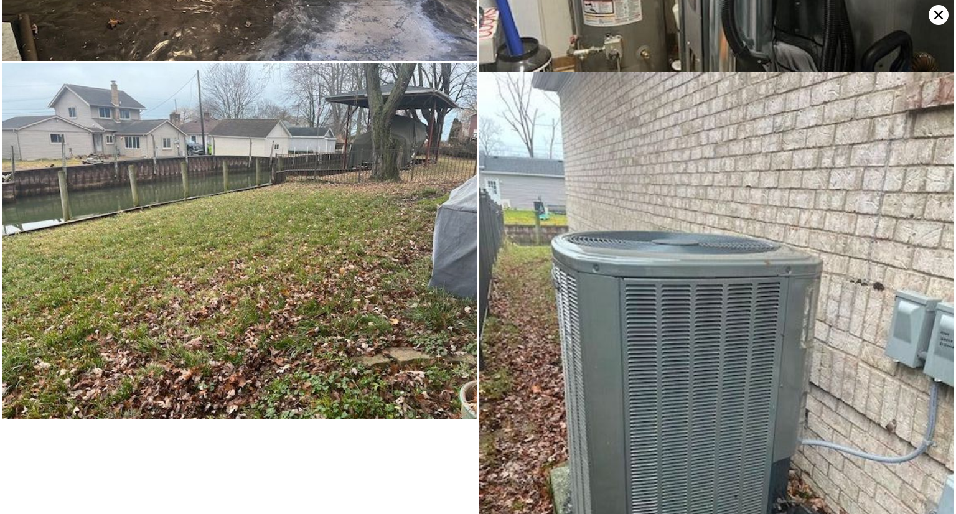
type input "4"
type input "-$ 22,854"
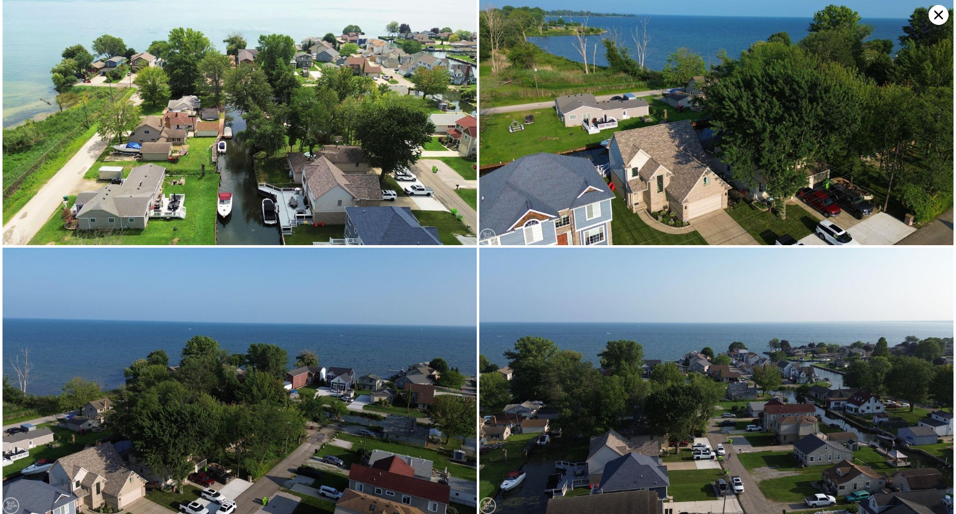
scroll to position [4788, 0]
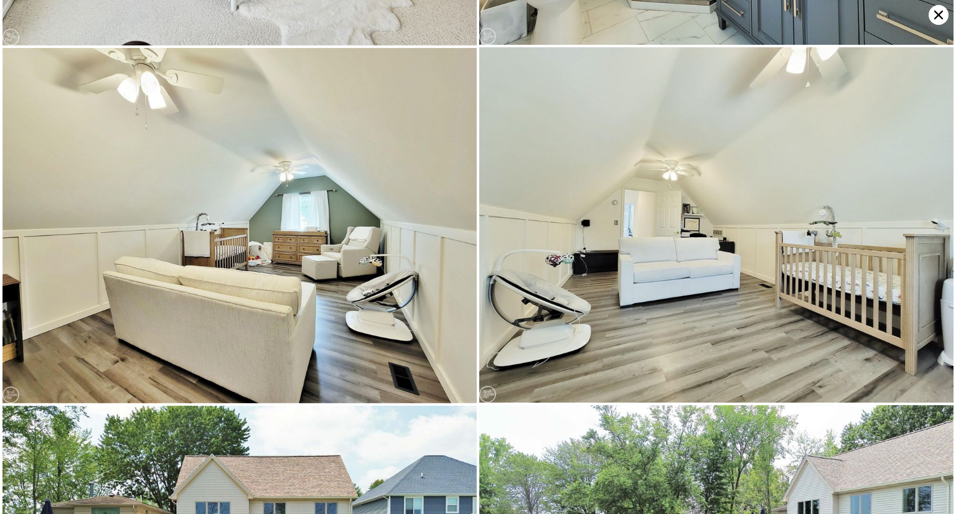
type input "2.5"
type input "1468"
type input "2606"
type input "9583.2"
checkbox input "false"
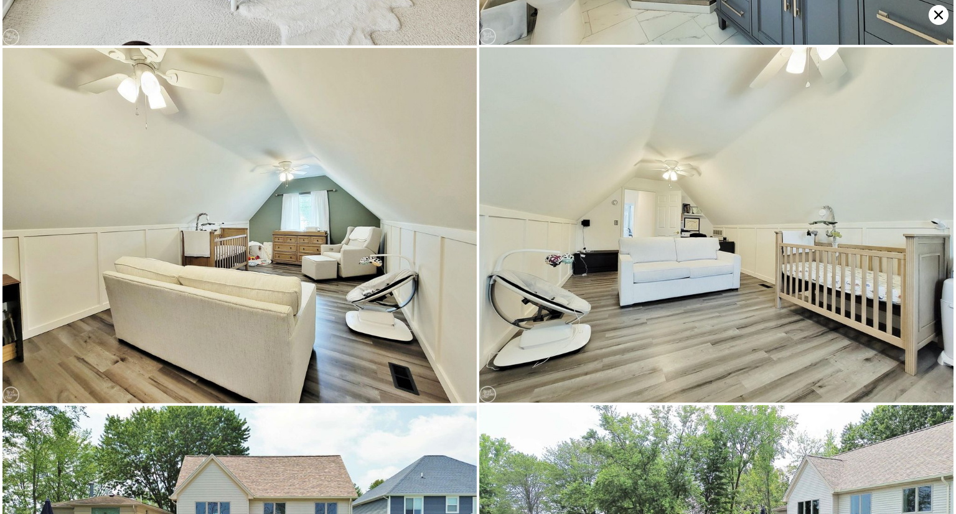
type input "$ 420,000"
type input "$ 388,895"
checkbox input "false"
checkbox input "true"
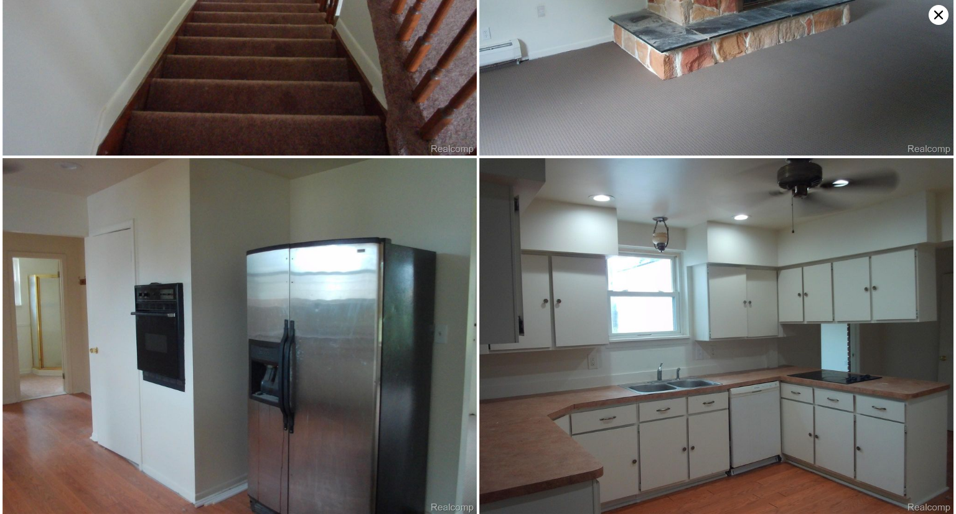
scroll to position [3481, 0]
click at [1, 1] on div at bounding box center [478, 257] width 956 height 514
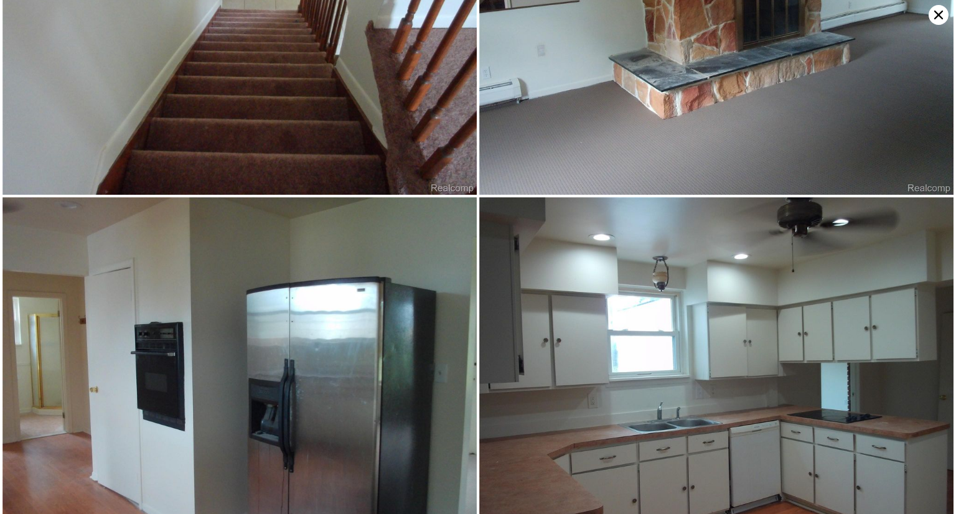
type input "3"
type input "2"
type input "1000"
type input "1740"
type input "5662.8"
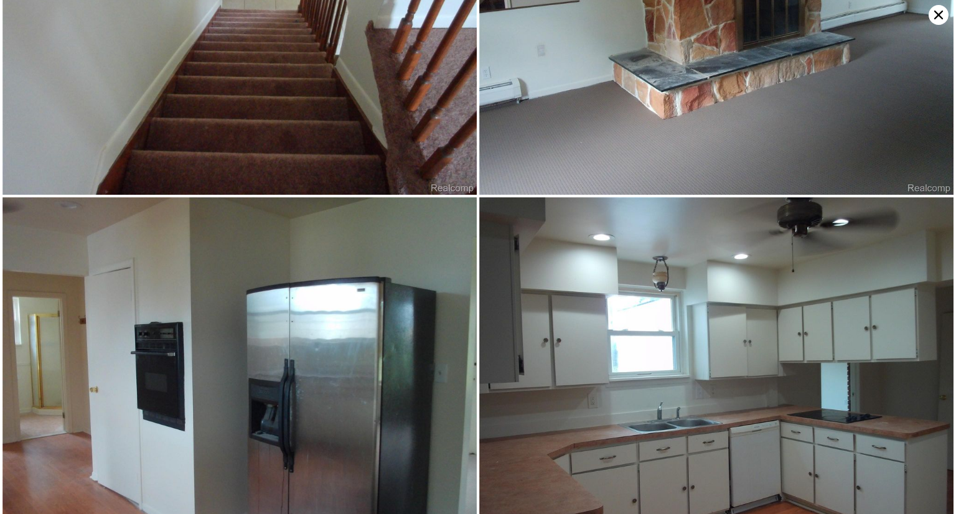
type input "12632.4"
type input "$ 348,000"
type input "5"
type input "$ 30,001"
checkbox input "false"
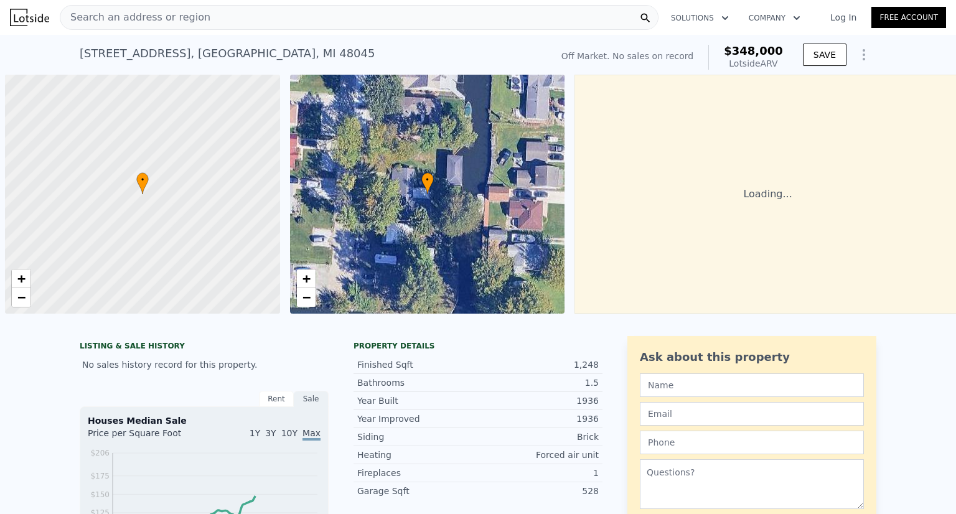
scroll to position [0, 5]
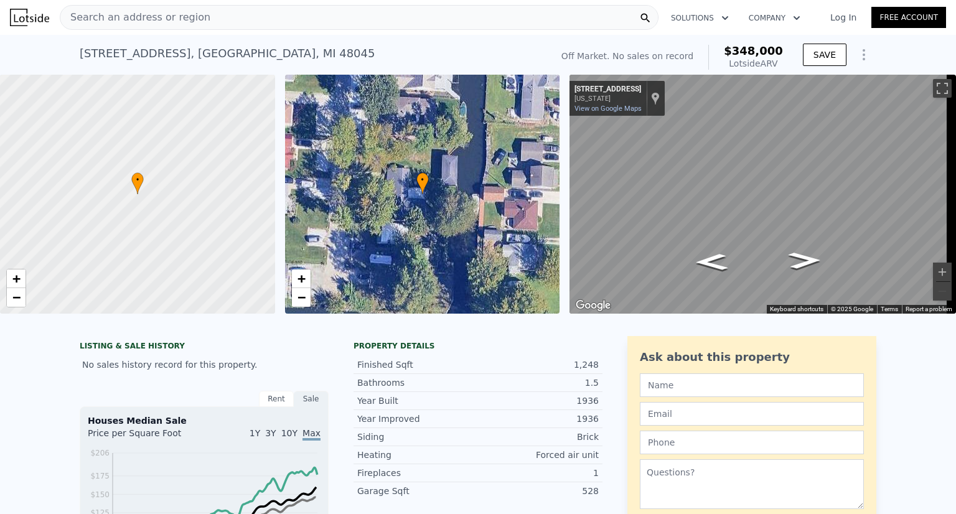
click at [221, 13] on div "Search an address or region" at bounding box center [359, 17] width 599 height 25
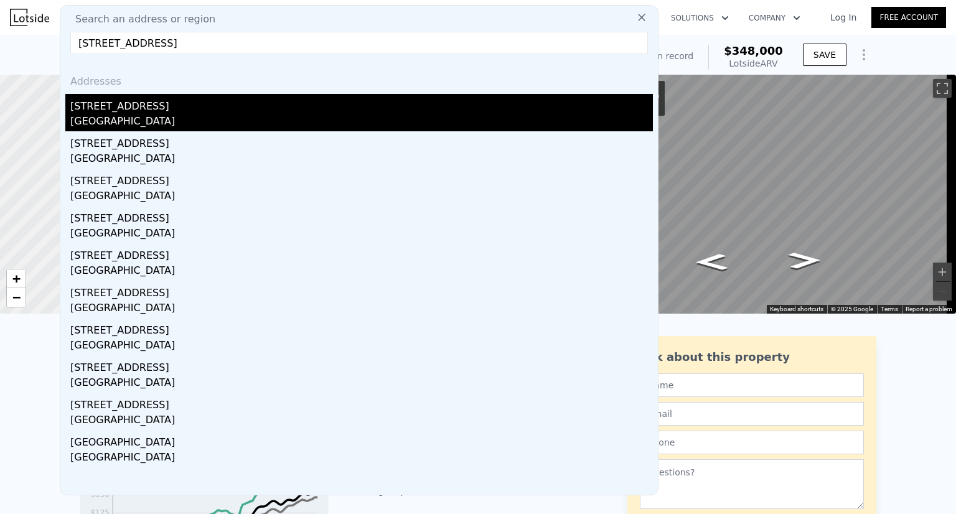
type input "37910 mallast st"
click at [137, 119] on div "[GEOGRAPHIC_DATA]" at bounding box center [361, 122] width 582 height 17
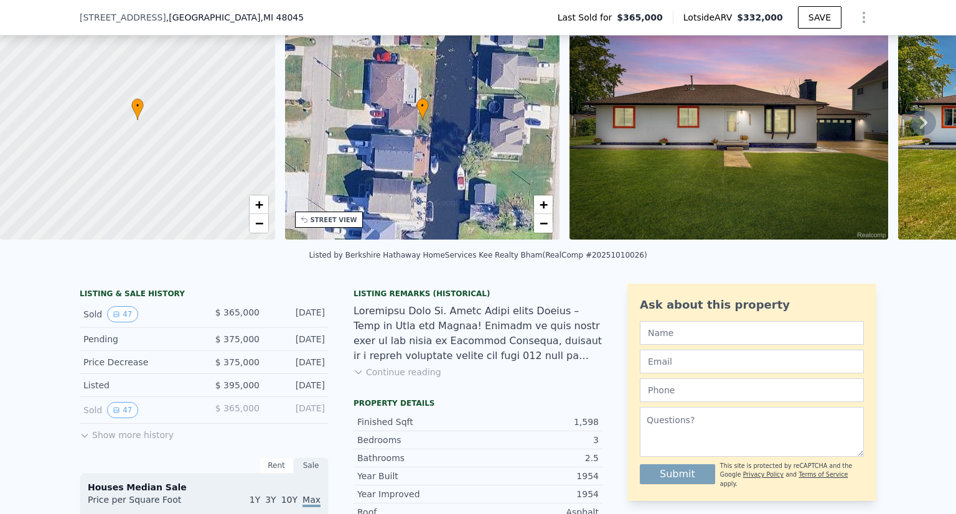
scroll to position [119, 0]
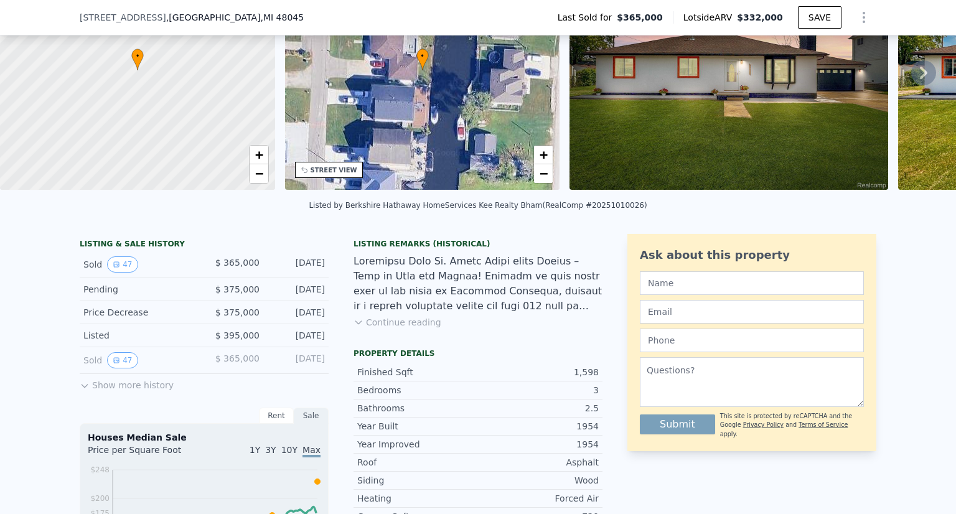
click at [388, 326] on button "Continue reading" at bounding box center [397, 322] width 88 height 12
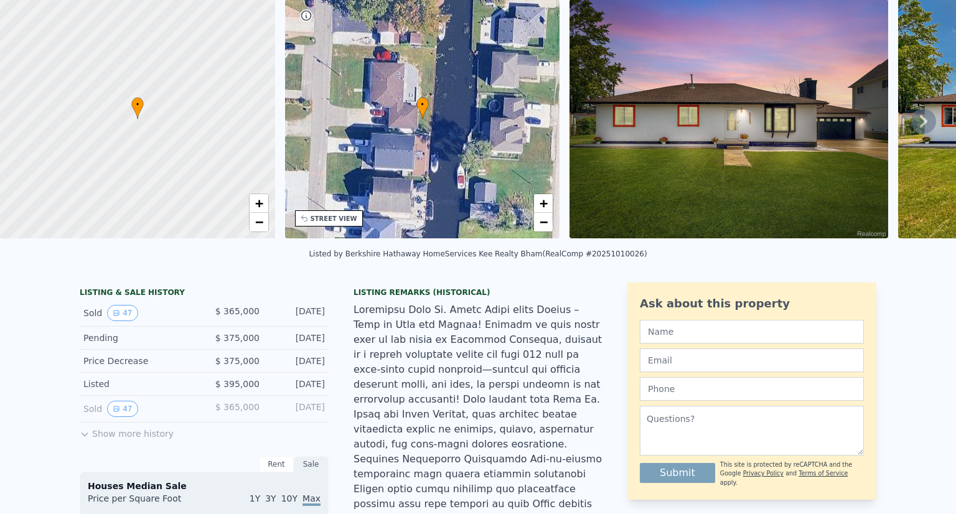
scroll to position [0, 0]
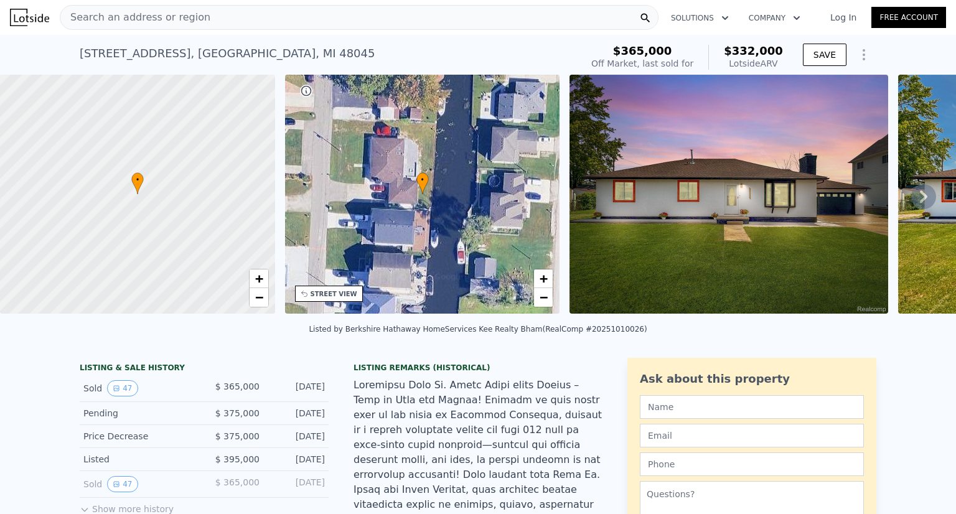
click at [151, 19] on span "Search an address or region" at bounding box center [135, 17] width 150 height 15
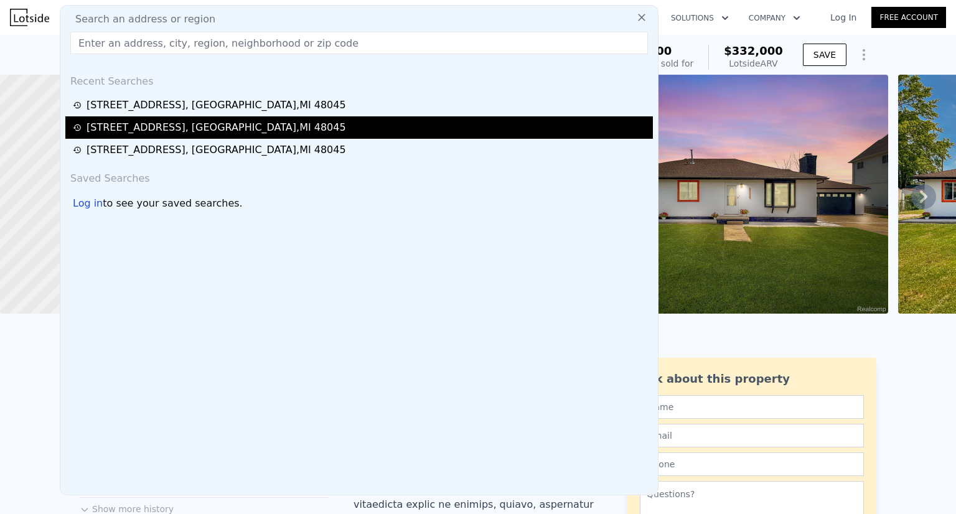
click at [142, 116] on div "37834 Mallast St , Macomb County , MI 48045" at bounding box center [358, 127] width 587 height 22
click at [141, 124] on div "37834 Mallast St , Macomb County , MI 48045" at bounding box center [215, 127] width 259 height 15
type input "3"
type input "2"
type input "1000"
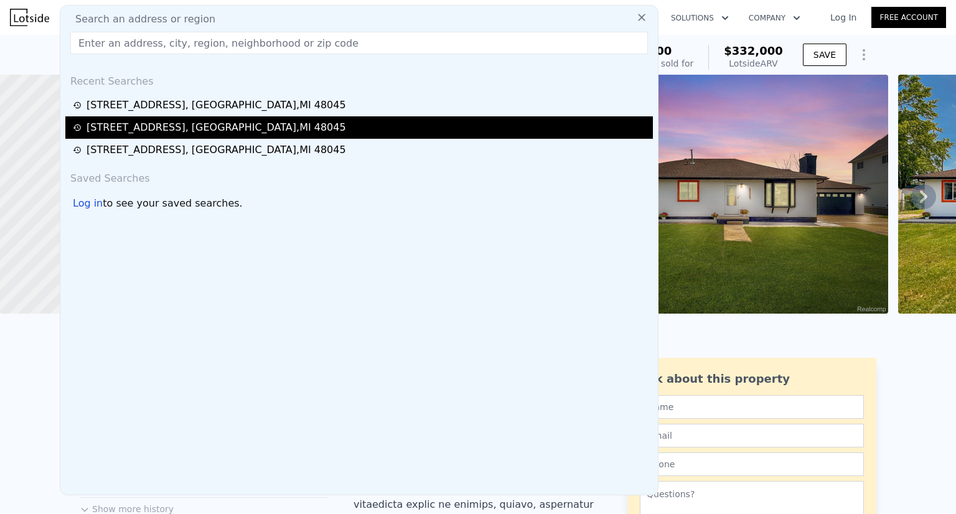
type input "1740"
checkbox input "false"
checkbox input "true"
type input "$ 348,000"
type input "$ 30,001"
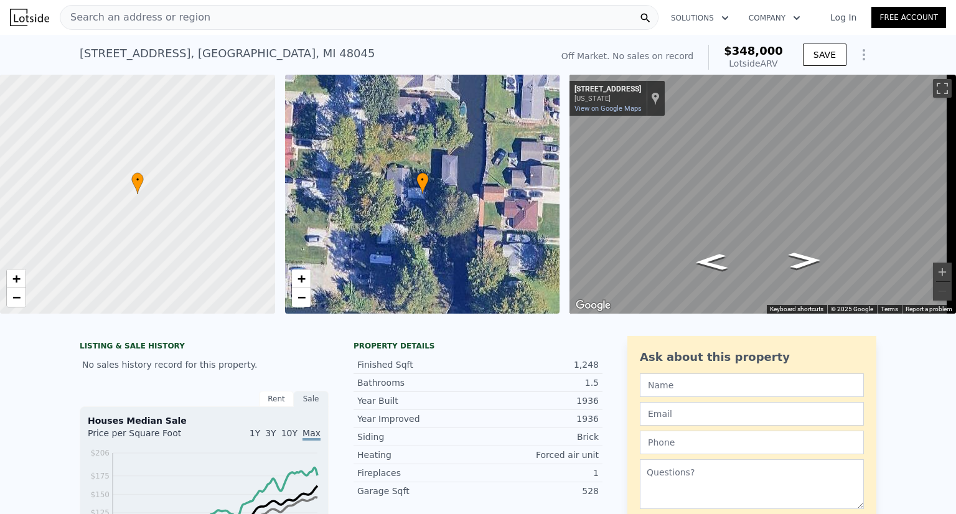
click at [411, 407] on div "Year Built" at bounding box center [417, 400] width 121 height 12
click at [266, 27] on div "Search an address or region" at bounding box center [359, 17] width 599 height 25
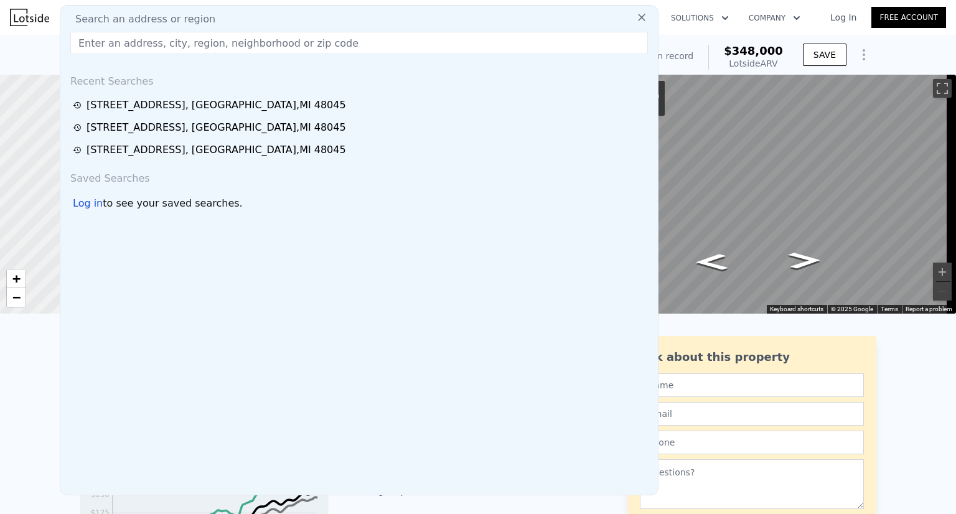
click at [252, 16] on div "Search an address or region" at bounding box center [358, 19] width 587 height 15
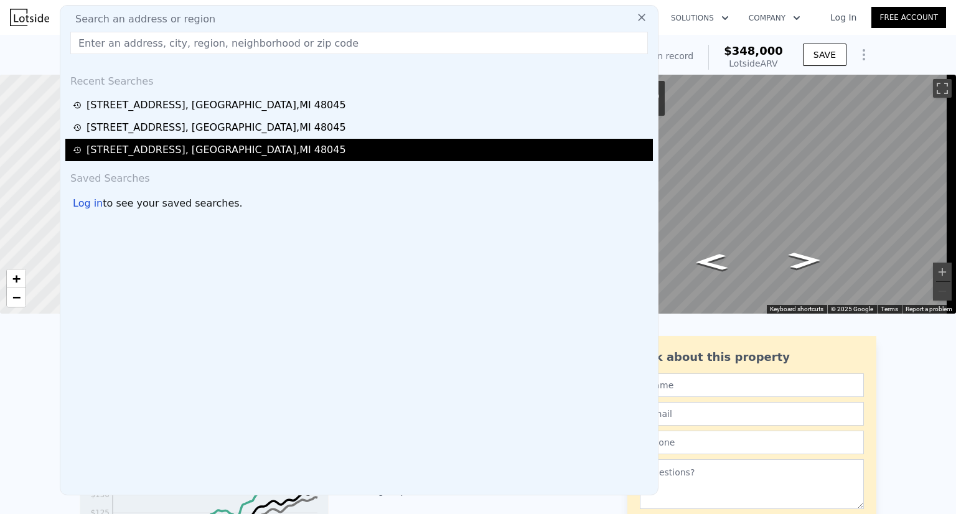
click at [185, 143] on div "38014 Mallast St , Macomb County , MI 48045" at bounding box center [215, 149] width 259 height 15
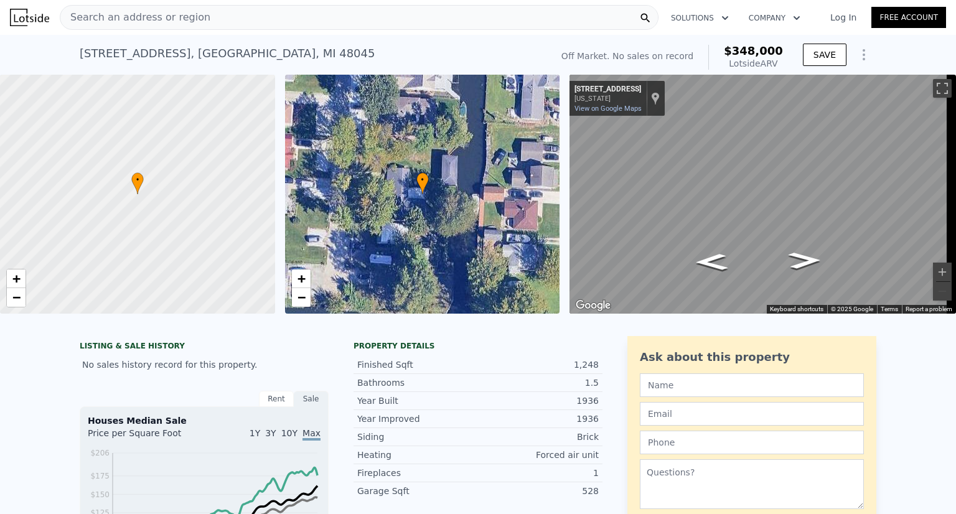
type input "4"
type input "2.5"
type input "1468"
type input "2606"
type input "3920.3999999999996"
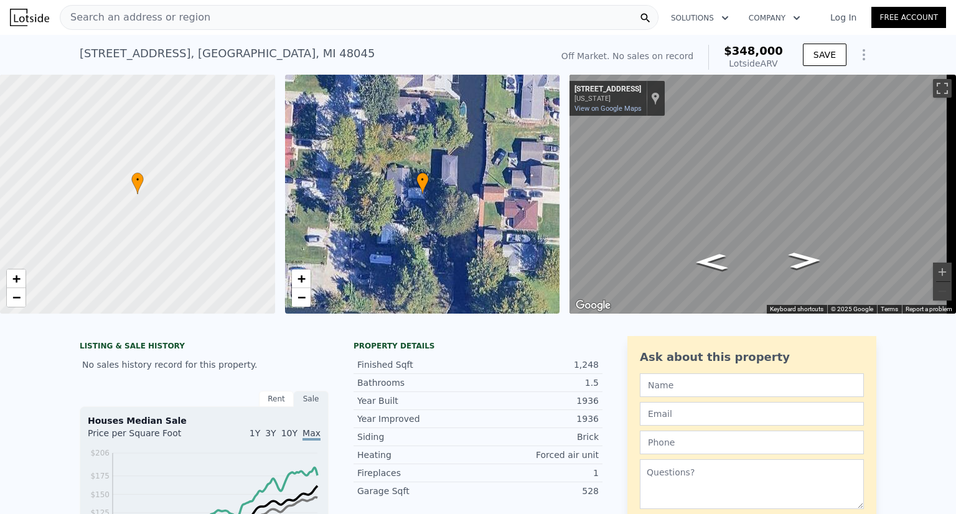
type input "9583.2"
type input "$ 420,000"
type input "4"
type input "$ 388,895"
checkbox input "true"
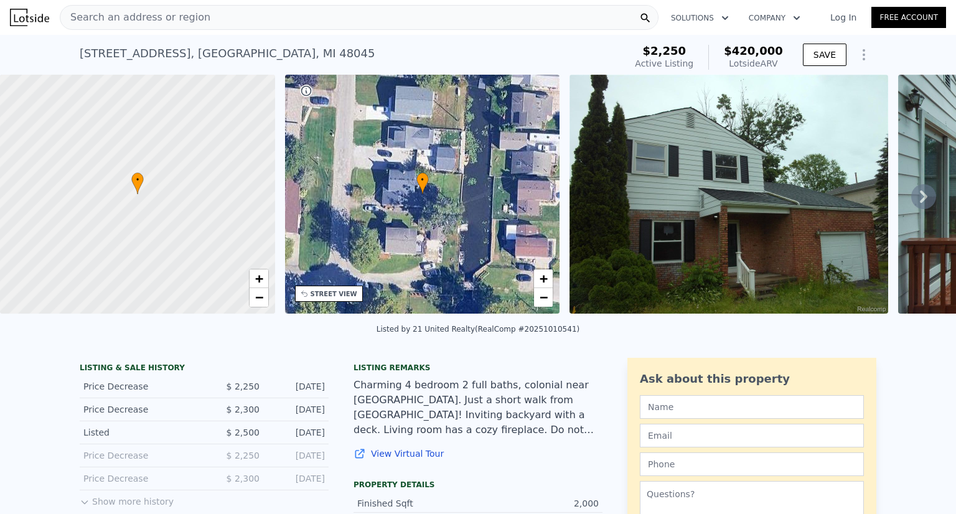
click at [343, 23] on div "Search an address or region" at bounding box center [359, 17] width 599 height 25
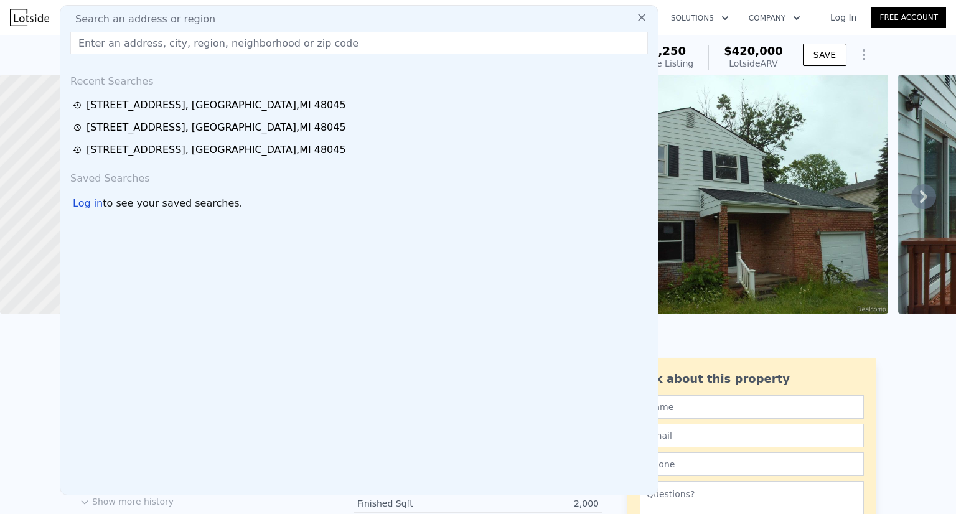
click at [120, 178] on div "Saved Searches" at bounding box center [358, 176] width 587 height 30
click at [217, 51] on input "text" at bounding box center [358, 43] width 577 height 22
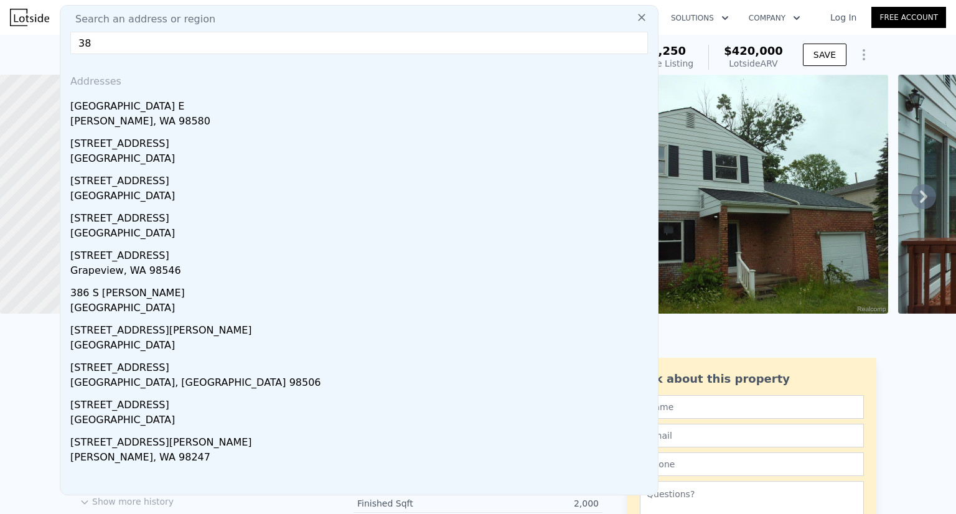
click at [316, 38] on input "38" at bounding box center [358, 43] width 577 height 22
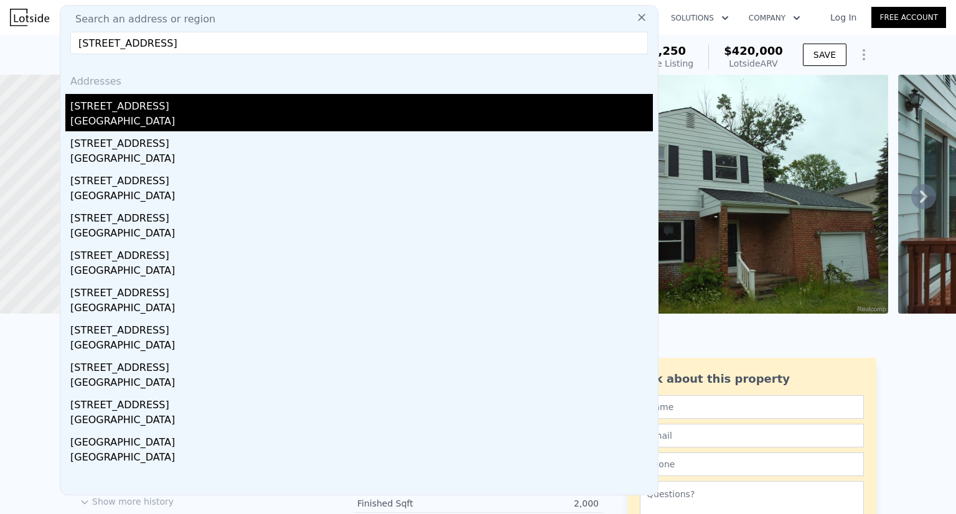
type input "37880 mallast st"
click at [149, 108] on div "37880 Mallast St" at bounding box center [361, 104] width 582 height 20
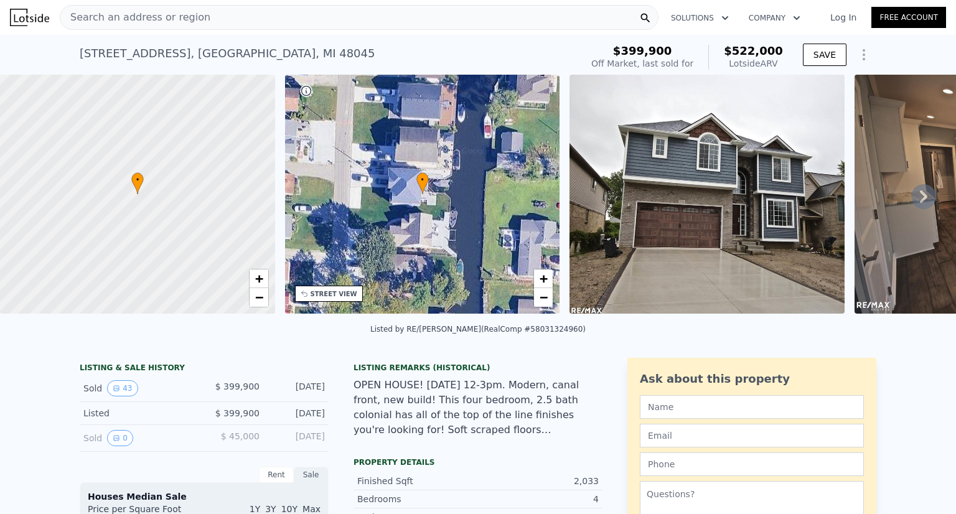
click at [527, 421] on div "OPEN HOUSE! Sunday, July 16, 12-3pm. Modern, canal front, new build! This four …" at bounding box center [477, 408] width 249 height 60
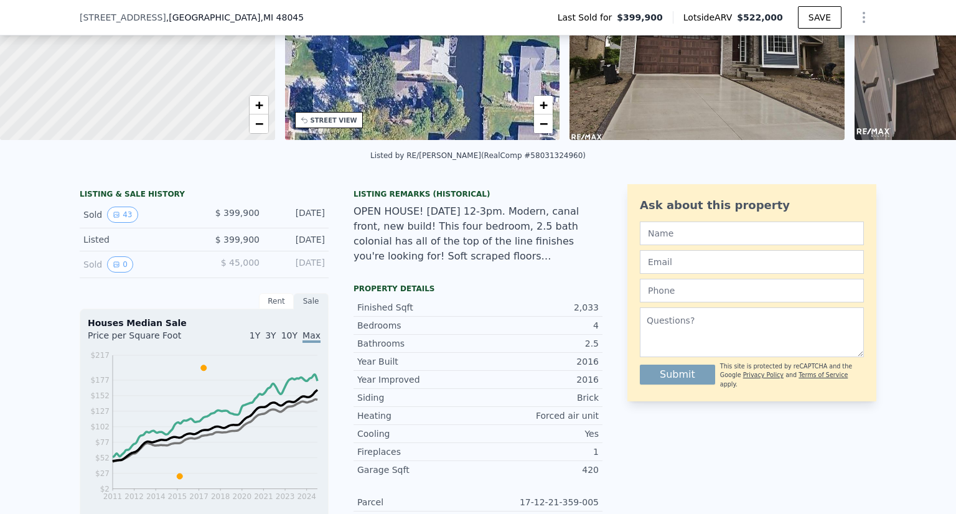
scroll to position [169, 0]
click at [587, 274] on div "Listing Remarks (Historical) OPEN HOUSE! Sunday, July 16, 12-3pm. Modern, canal…" at bounding box center [477, 234] width 249 height 90
click at [470, 247] on div "OPEN HOUSE! Sunday, July 16, 12-3pm. Modern, canal front, new build! This four …" at bounding box center [477, 234] width 249 height 60
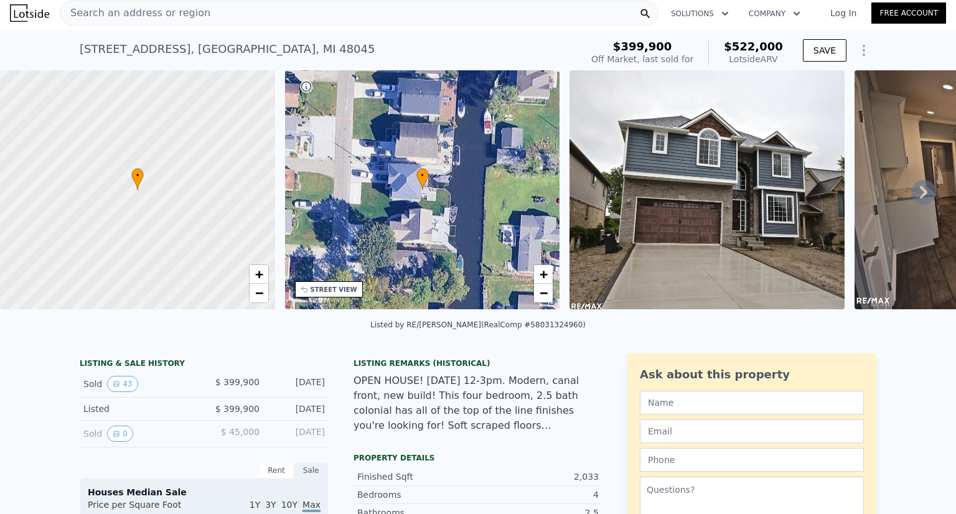
scroll to position [0, 0]
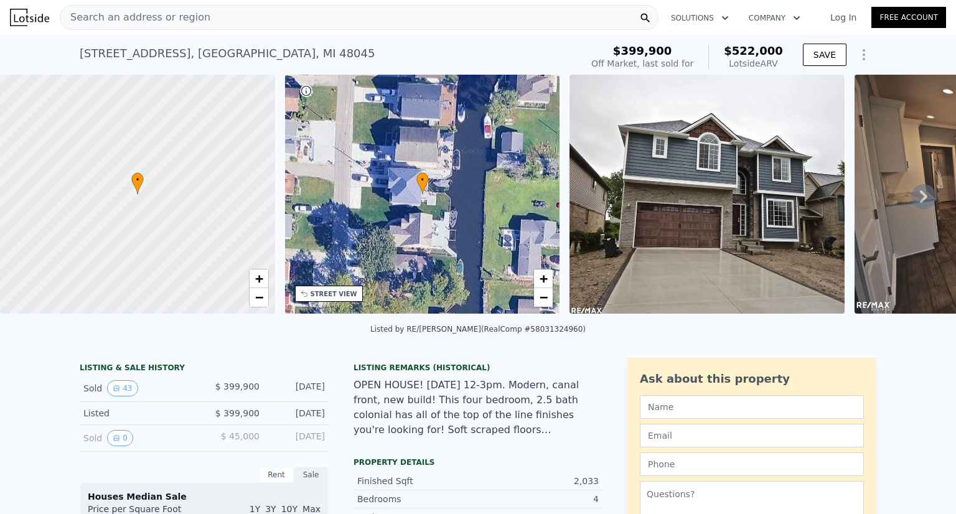
click at [920, 200] on icon at bounding box center [923, 196] width 7 height 12
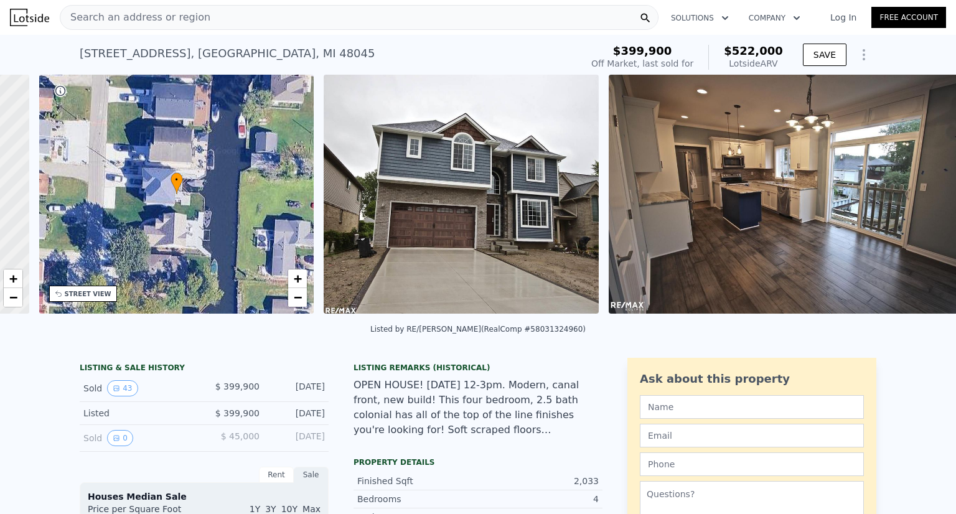
scroll to position [0, 289]
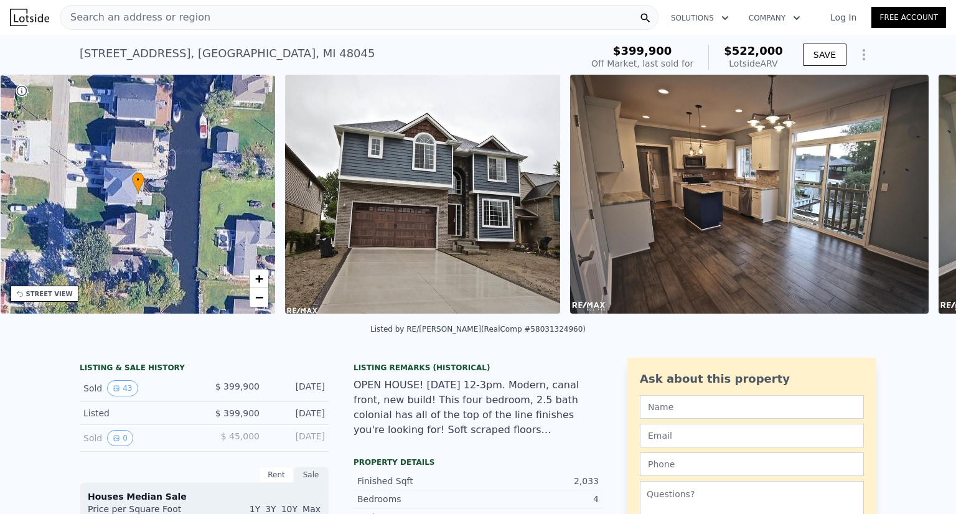
click at [916, 200] on img at bounding box center [749, 194] width 359 height 239
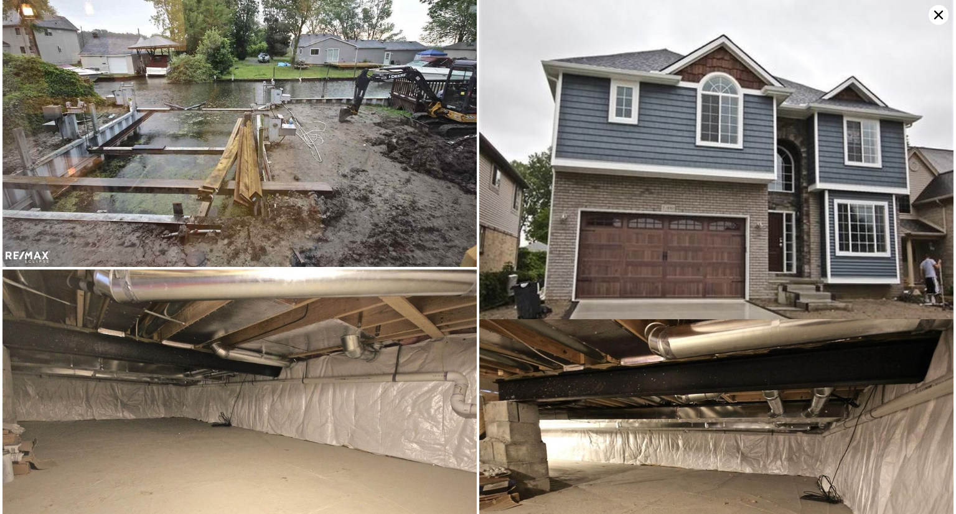
scroll to position [8180, 0]
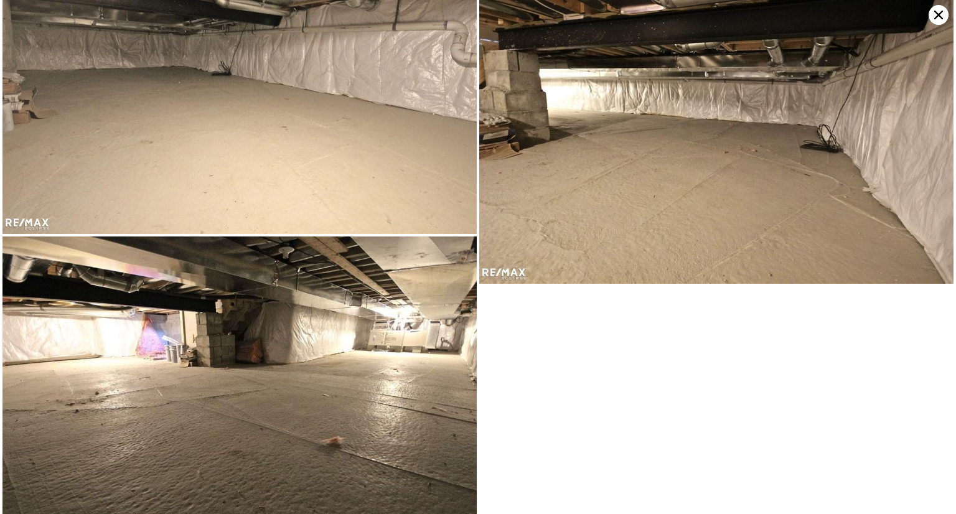
type input "2.5"
type input "1468"
type input "2606"
type input "9583.2"
checkbox input "false"
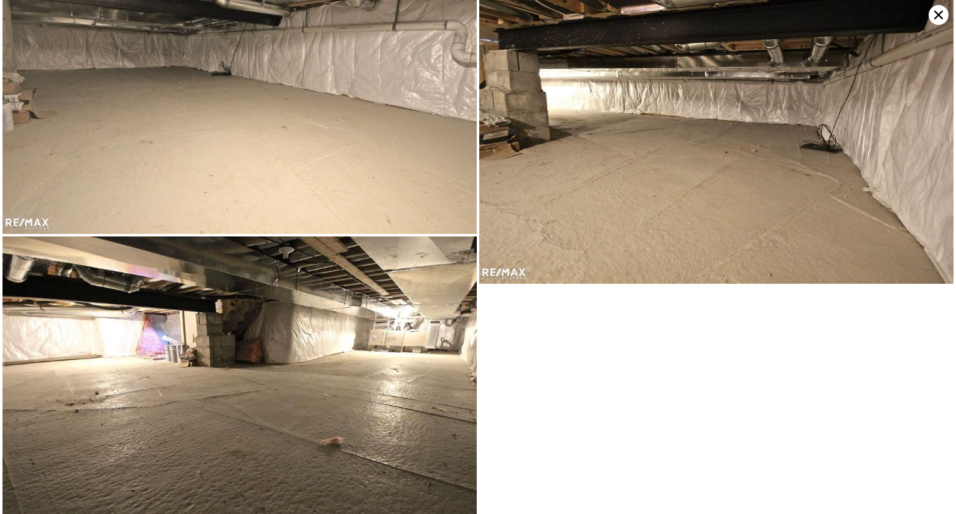
checkbox input "true"
type input "$ 420,000"
type input "$ 388,895"
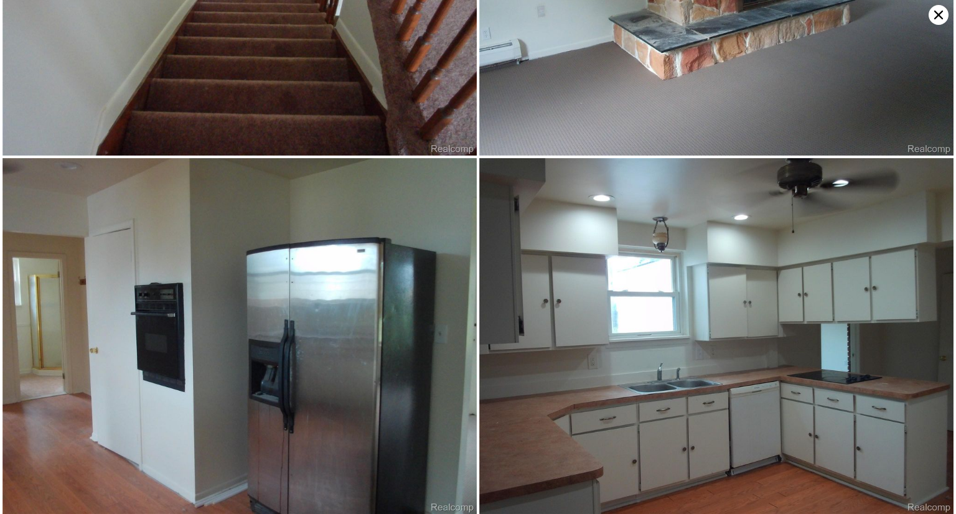
scroll to position [3384, 0]
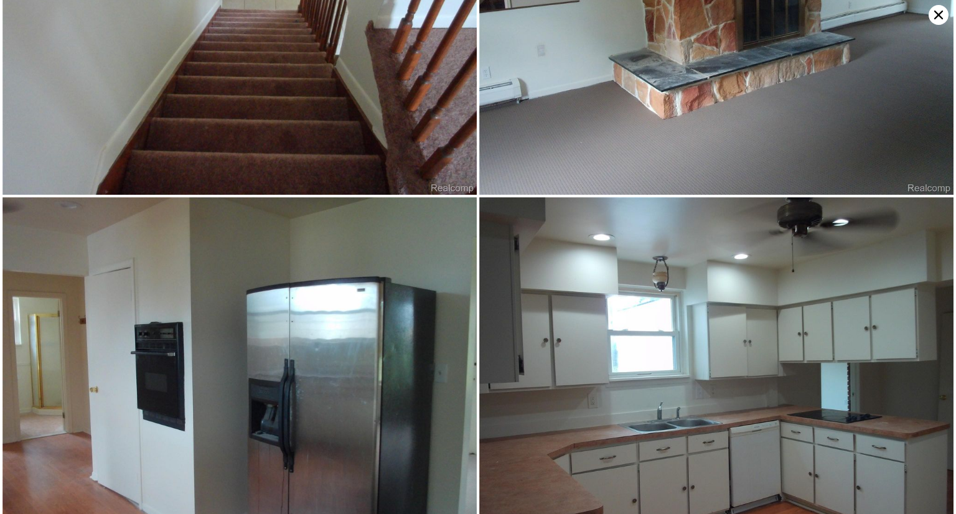
type input "3"
type input "2"
type input "1000"
type input "1740"
type input "5662.8"
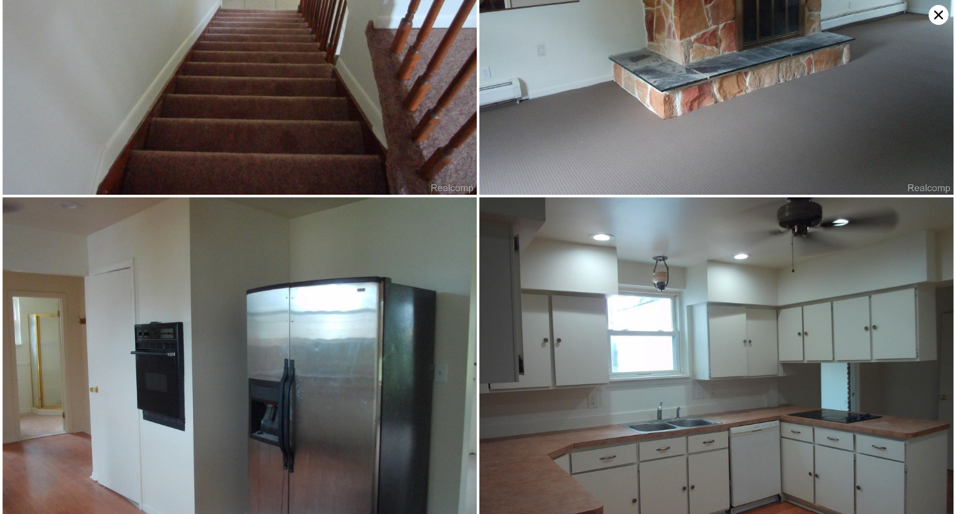
type input "12632.4"
checkbox input "false"
type input "$ 348,000"
type input "5"
type input "$ 30,001"
